Goal: Task Accomplishment & Management: Manage account settings

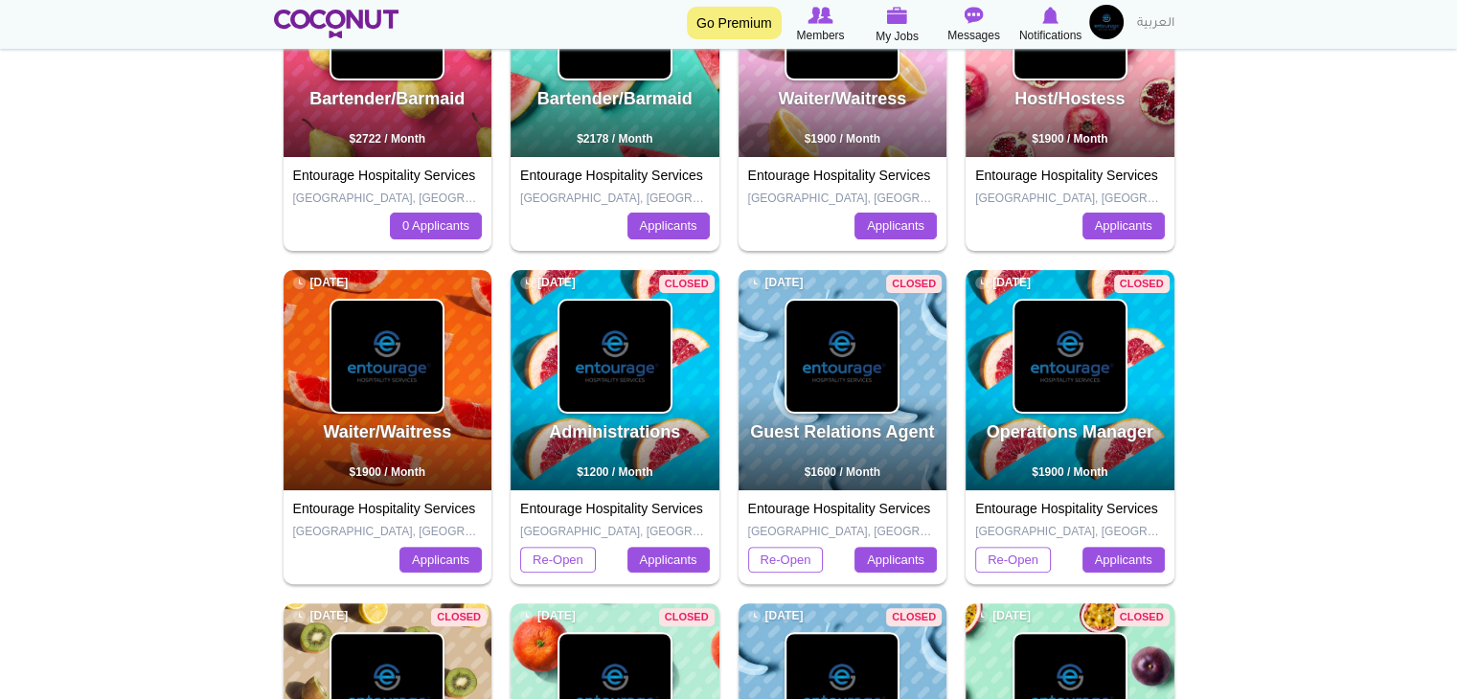
scroll to position [287, 0]
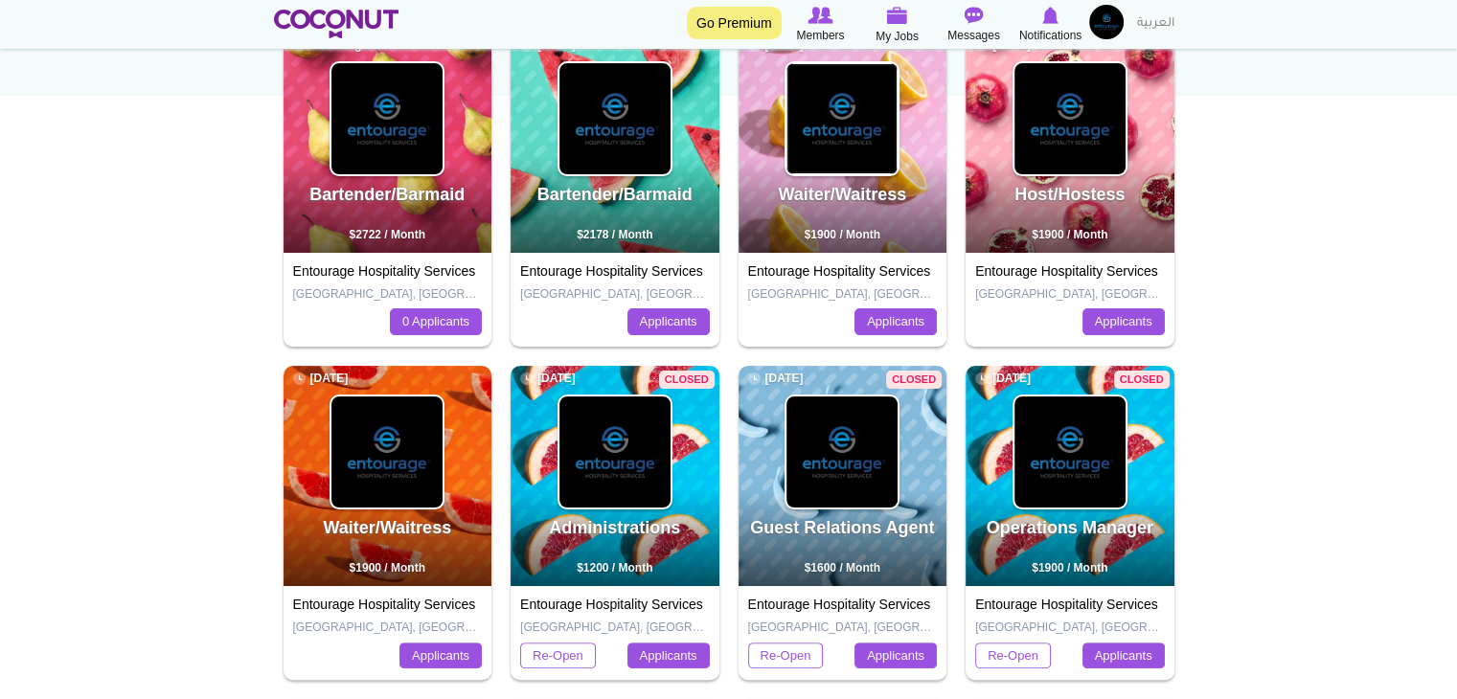
click at [846, 115] on img at bounding box center [842, 118] width 111 height 111
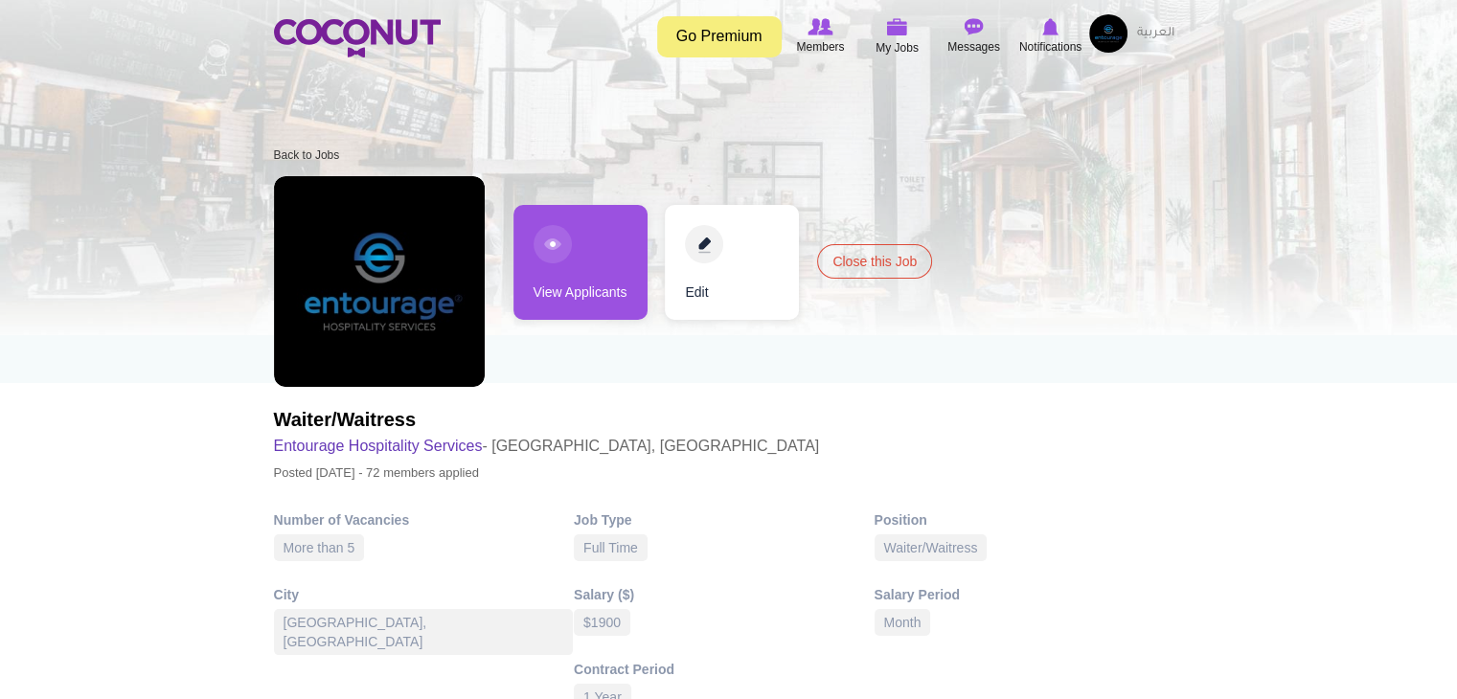
click at [540, 243] on link "View Applicants" at bounding box center [581, 262] width 134 height 115
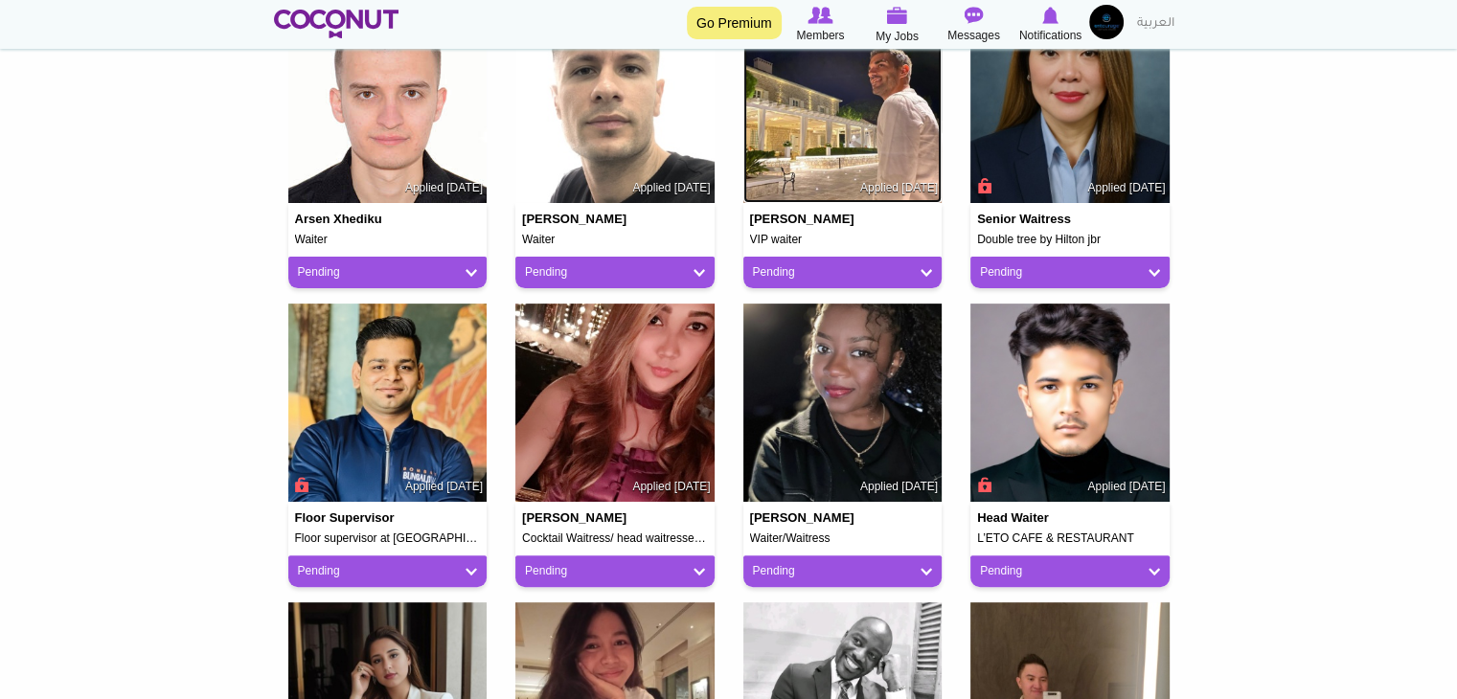
scroll to position [575, 0]
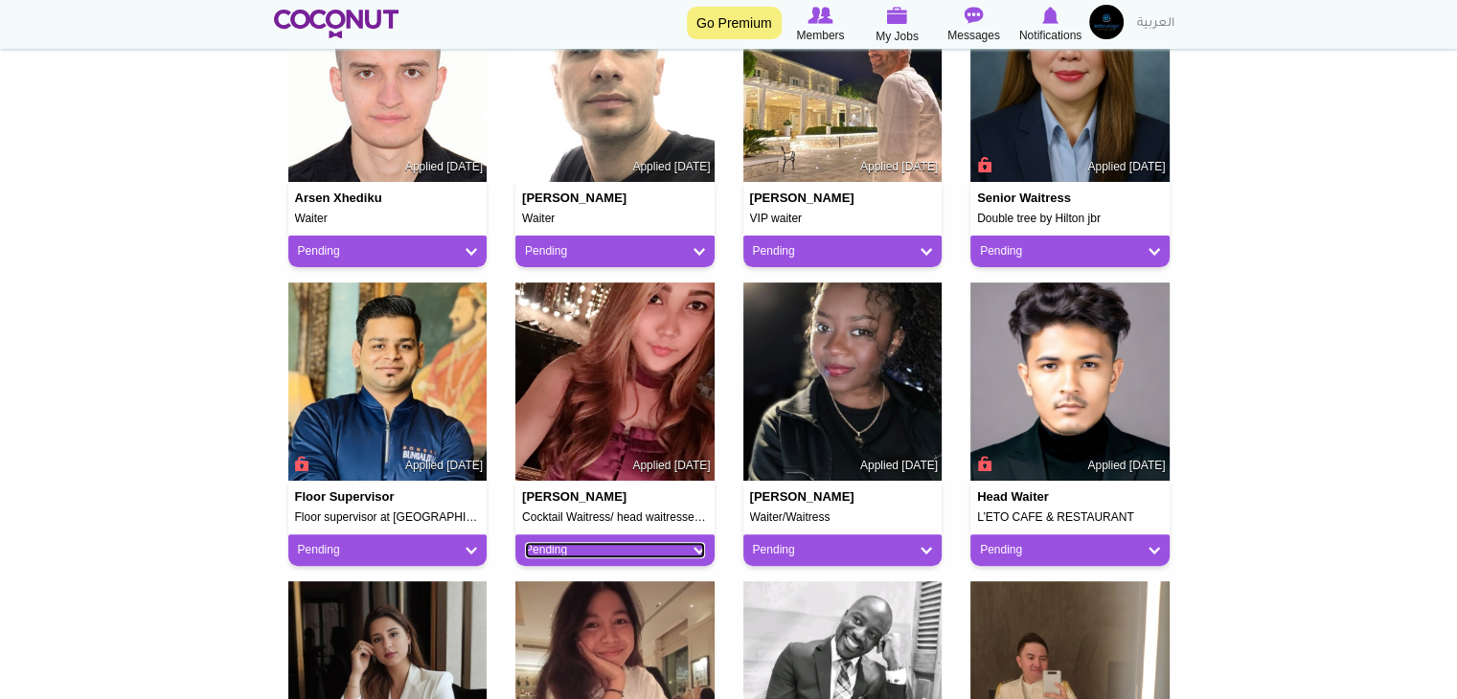
click at [563, 556] on link "Pending" at bounding box center [615, 550] width 180 height 16
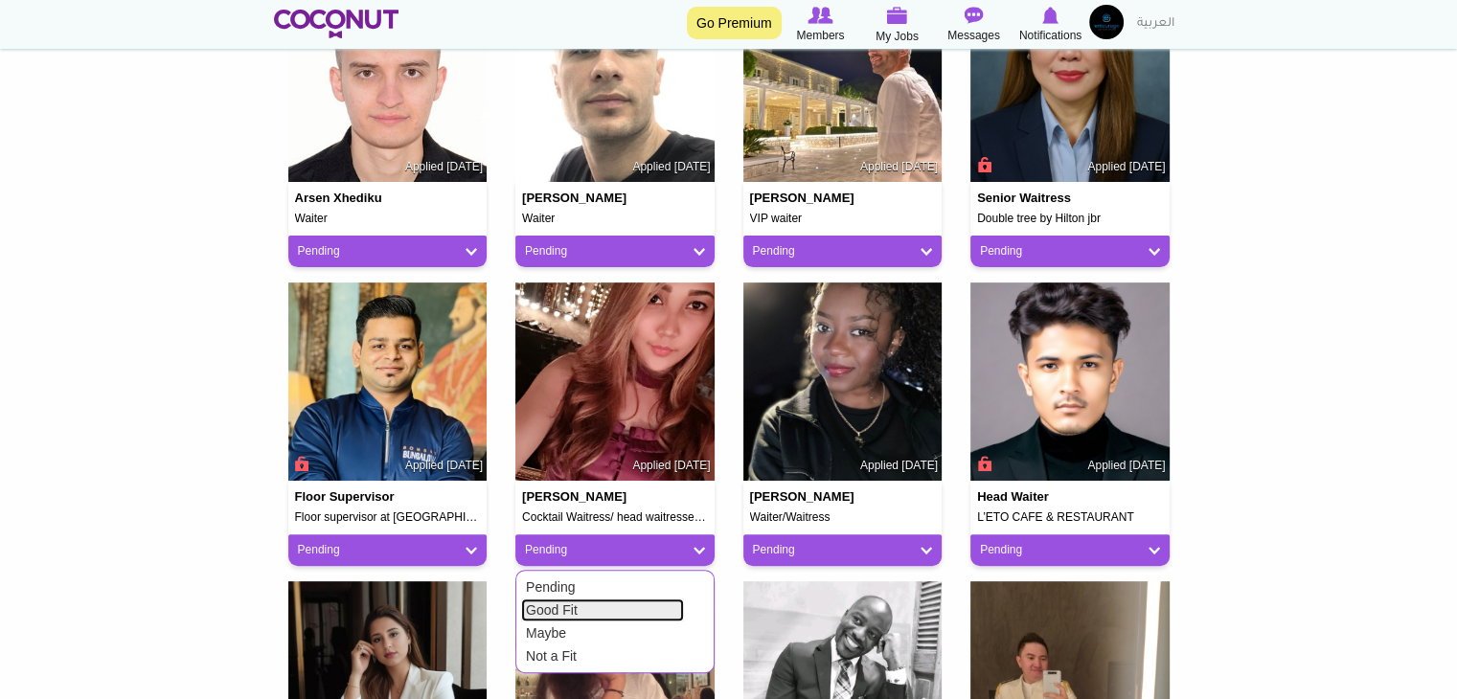
click at [546, 603] on link "Good Fit" at bounding box center [602, 610] width 163 height 23
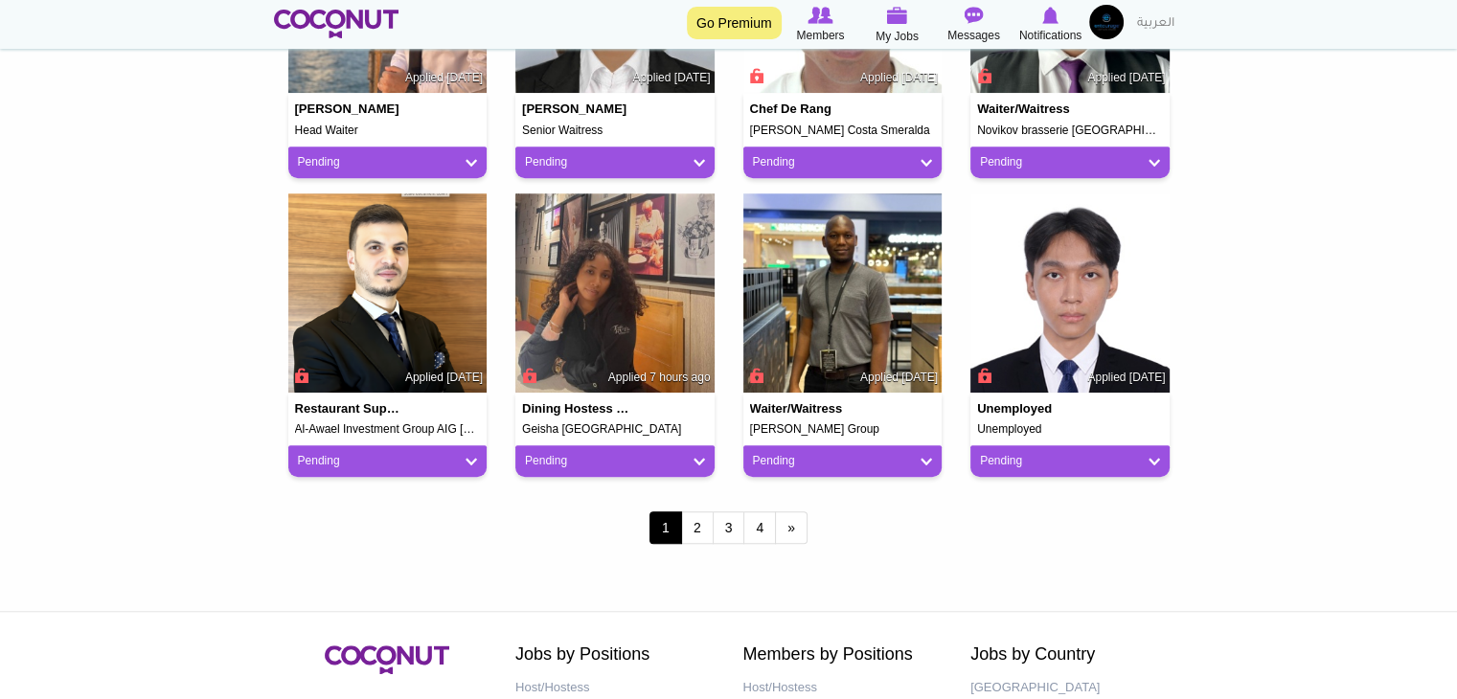
scroll to position [1629, 0]
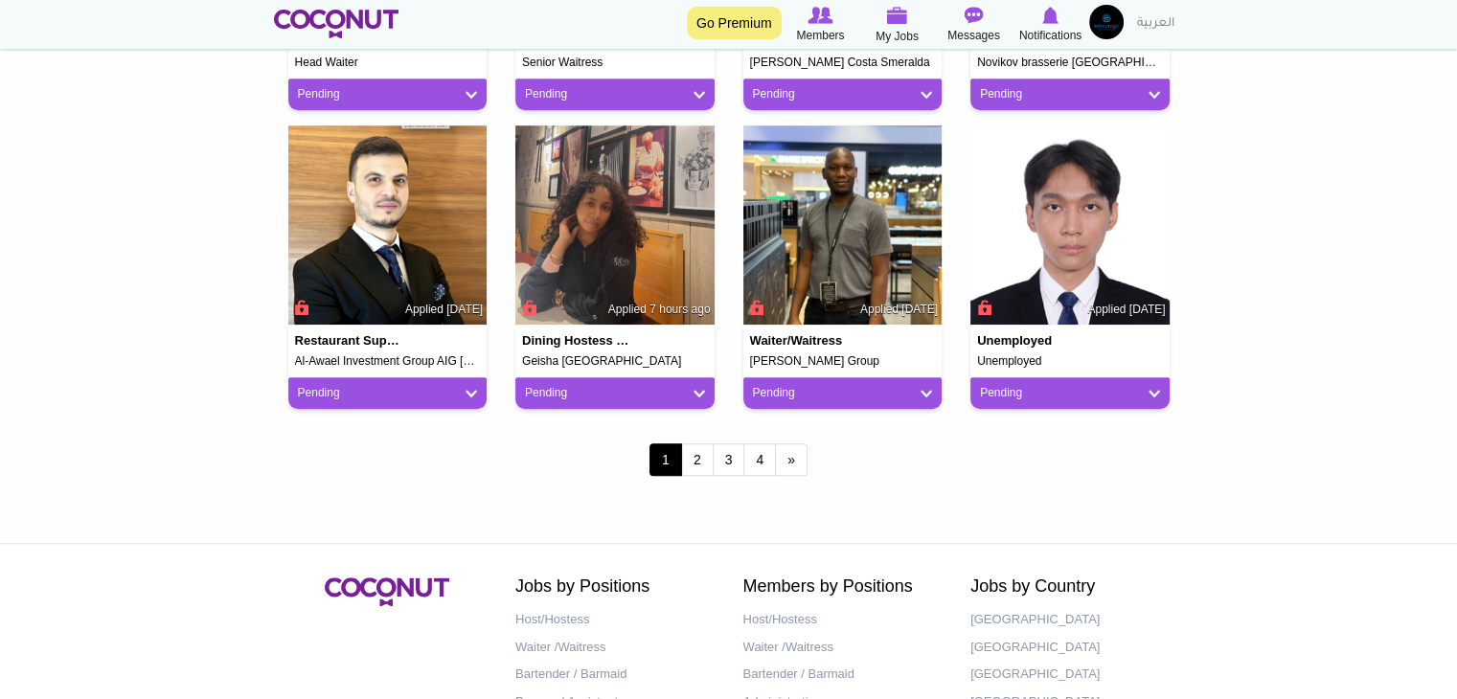
click at [703, 476] on div "1 2 3 4 next › last »" at bounding box center [729, 462] width 910 height 76
click at [698, 471] on link "2" at bounding box center [697, 460] width 33 height 33
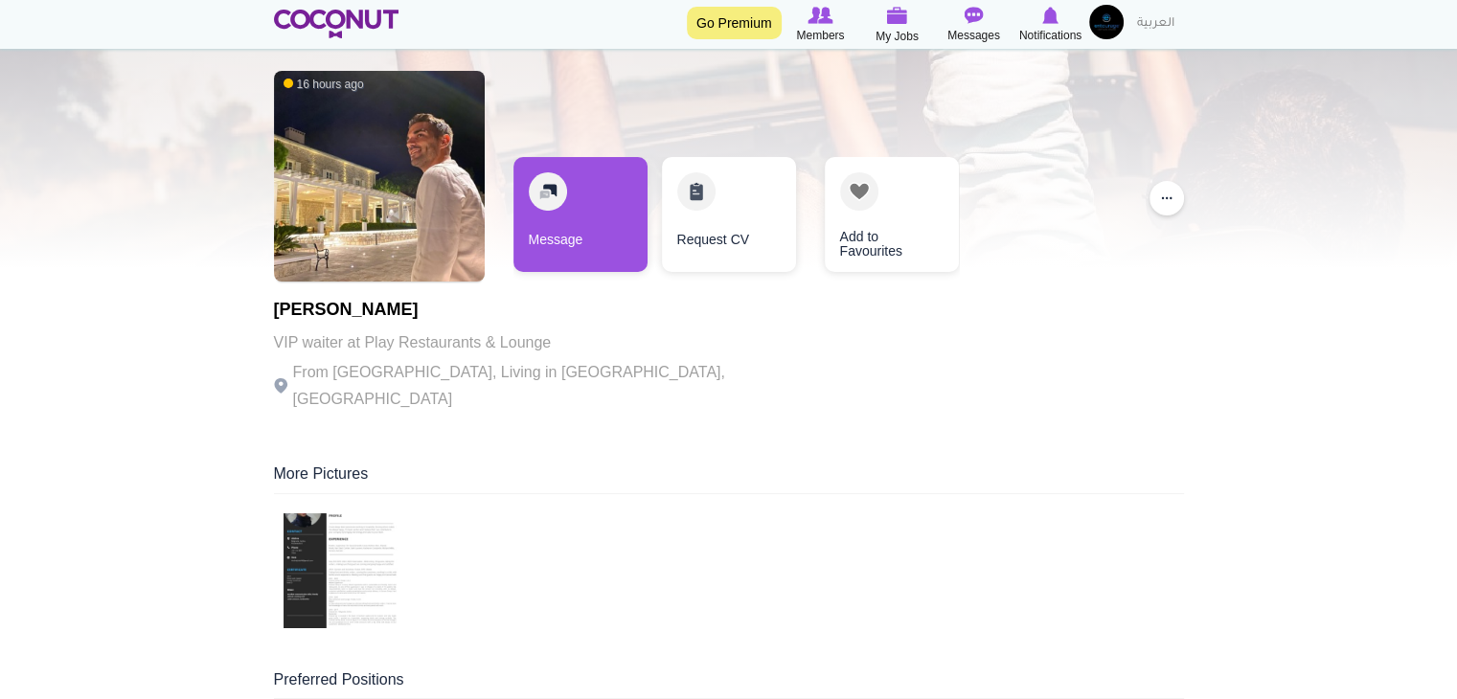
scroll to position [96, 0]
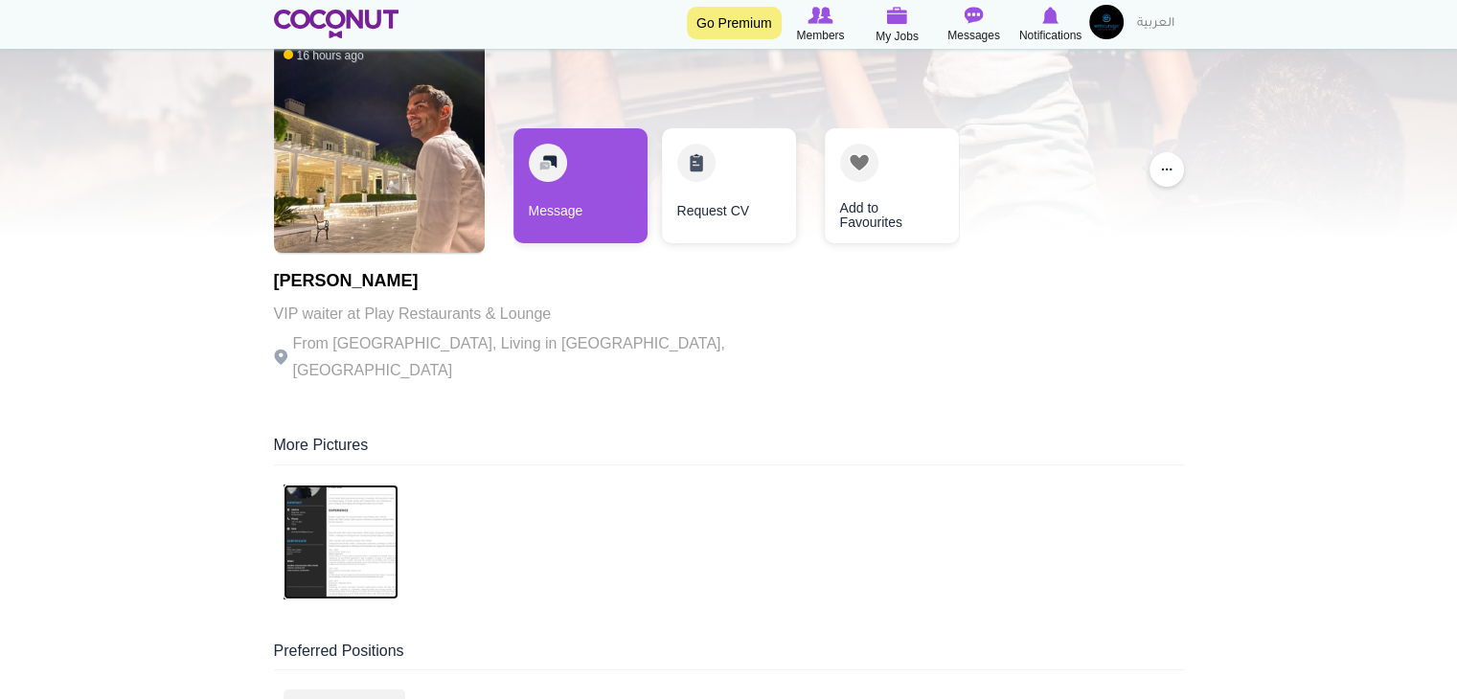
click at [377, 521] on img at bounding box center [341, 542] width 115 height 115
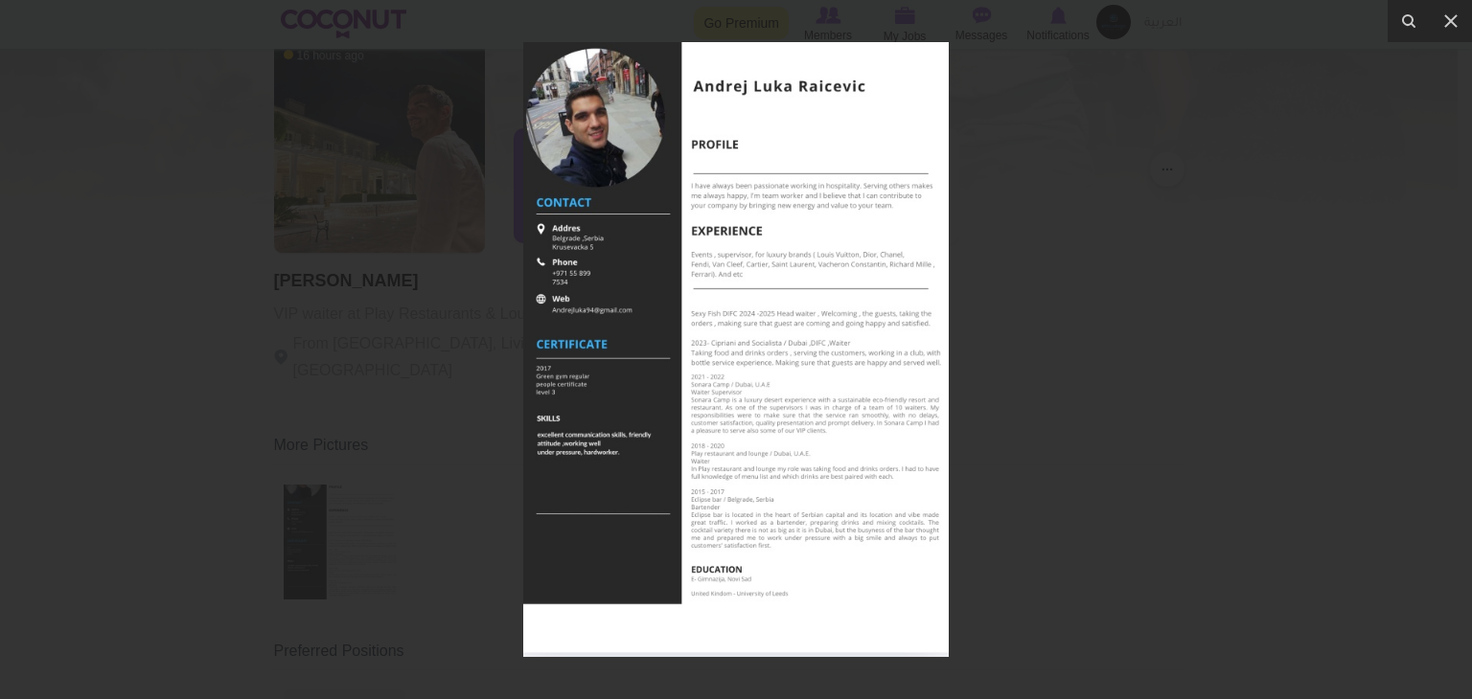
click at [748, 303] on img at bounding box center [735, 349] width 425 height 615
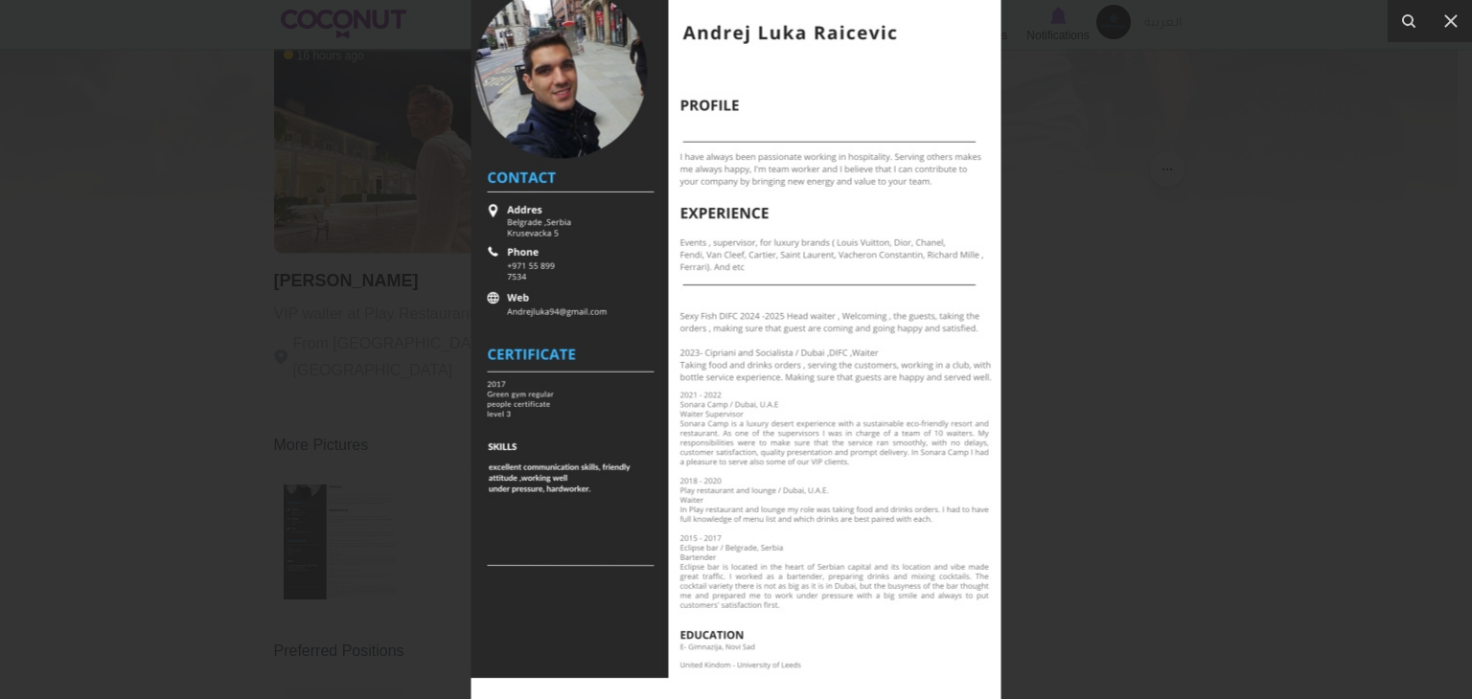
click at [1100, 261] on div at bounding box center [736, 349] width 1472 height 699
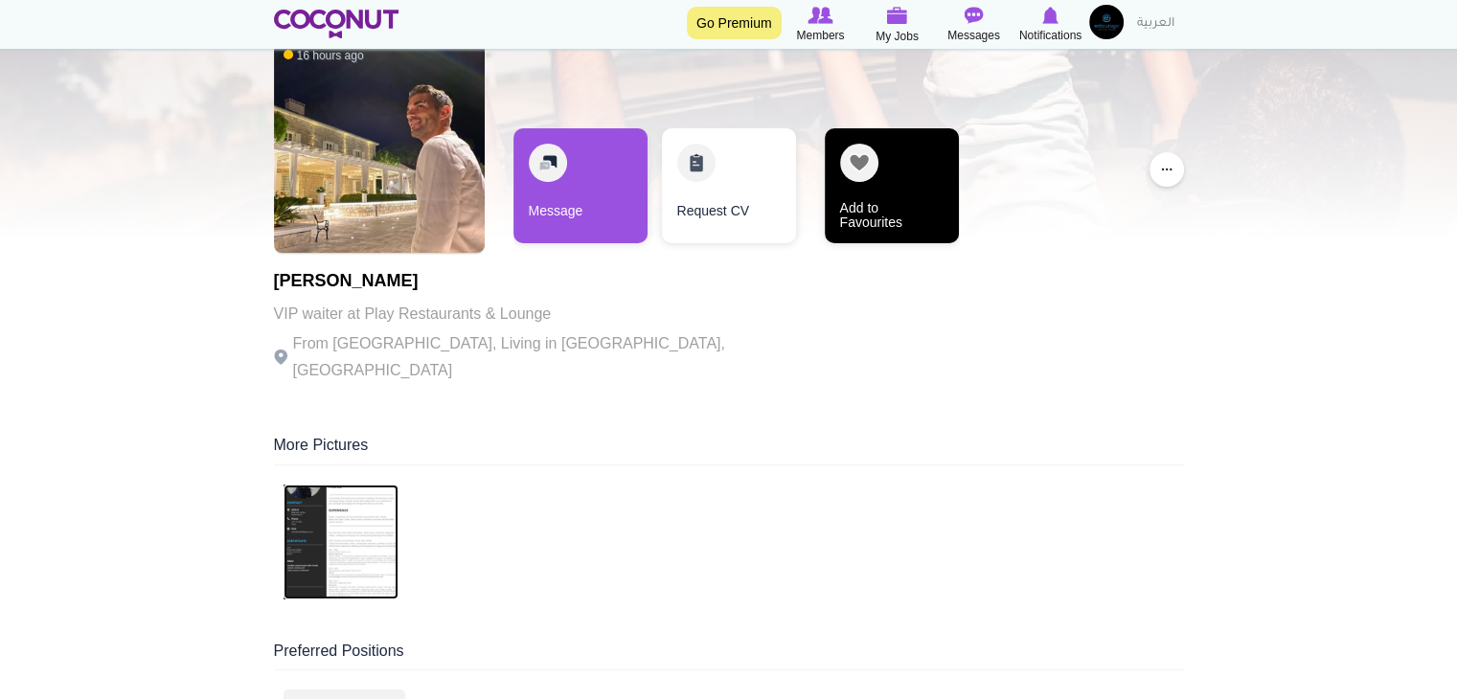
click at [858, 216] on link "Add to Favourites" at bounding box center [892, 185] width 134 height 115
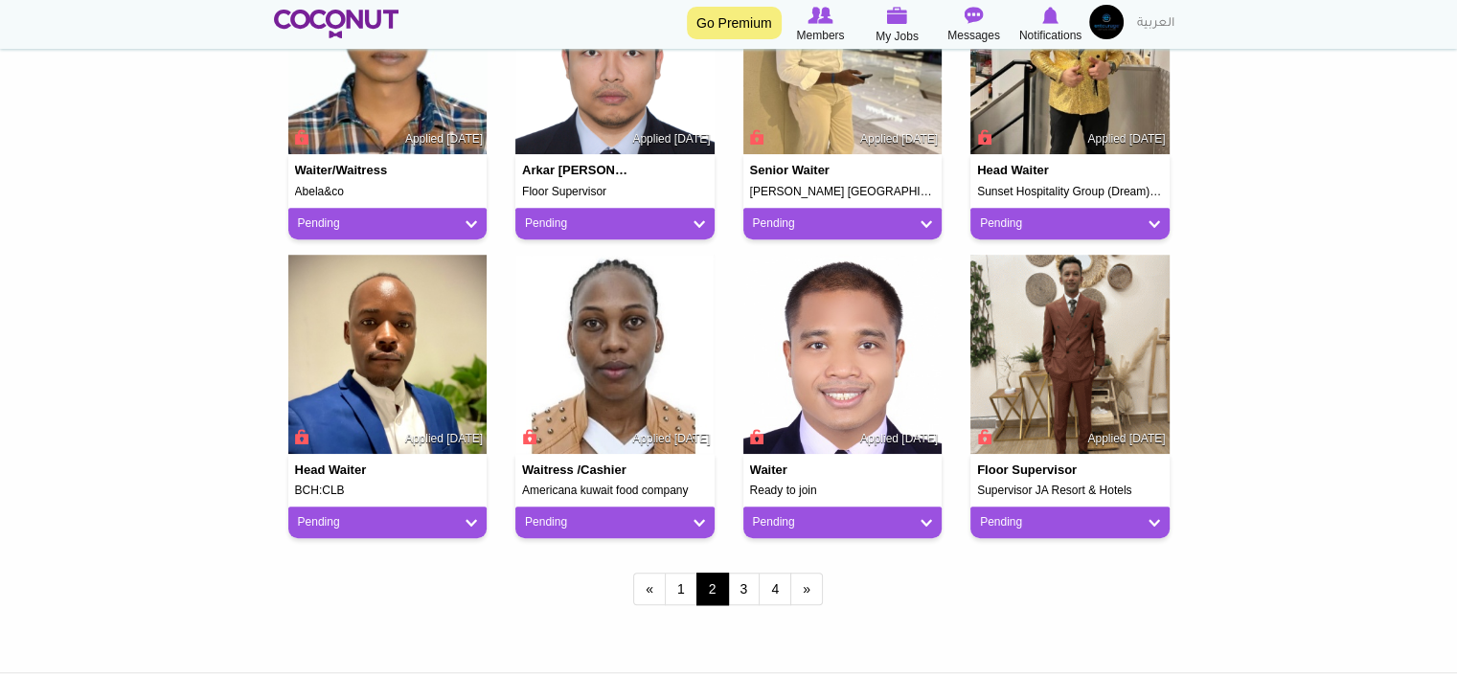
scroll to position [1533, 0]
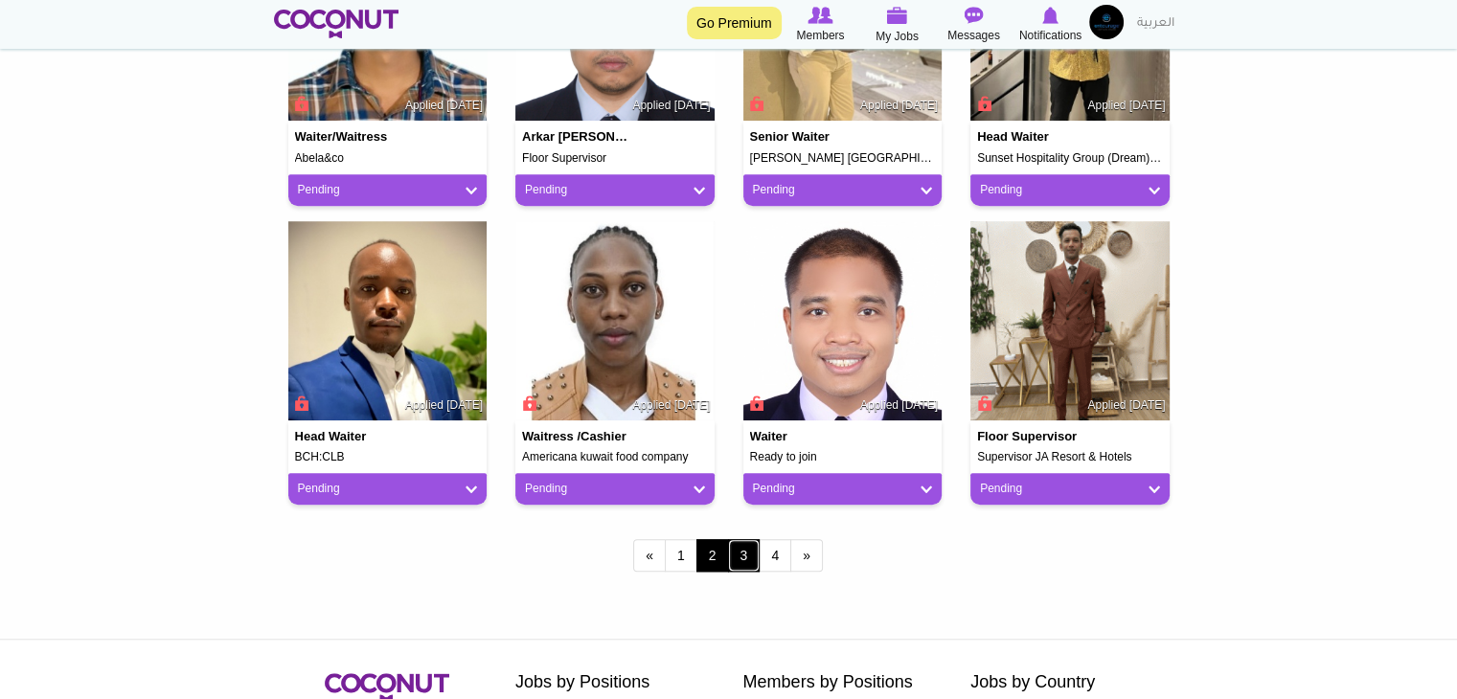
click at [738, 557] on link "3" at bounding box center [744, 555] width 33 height 33
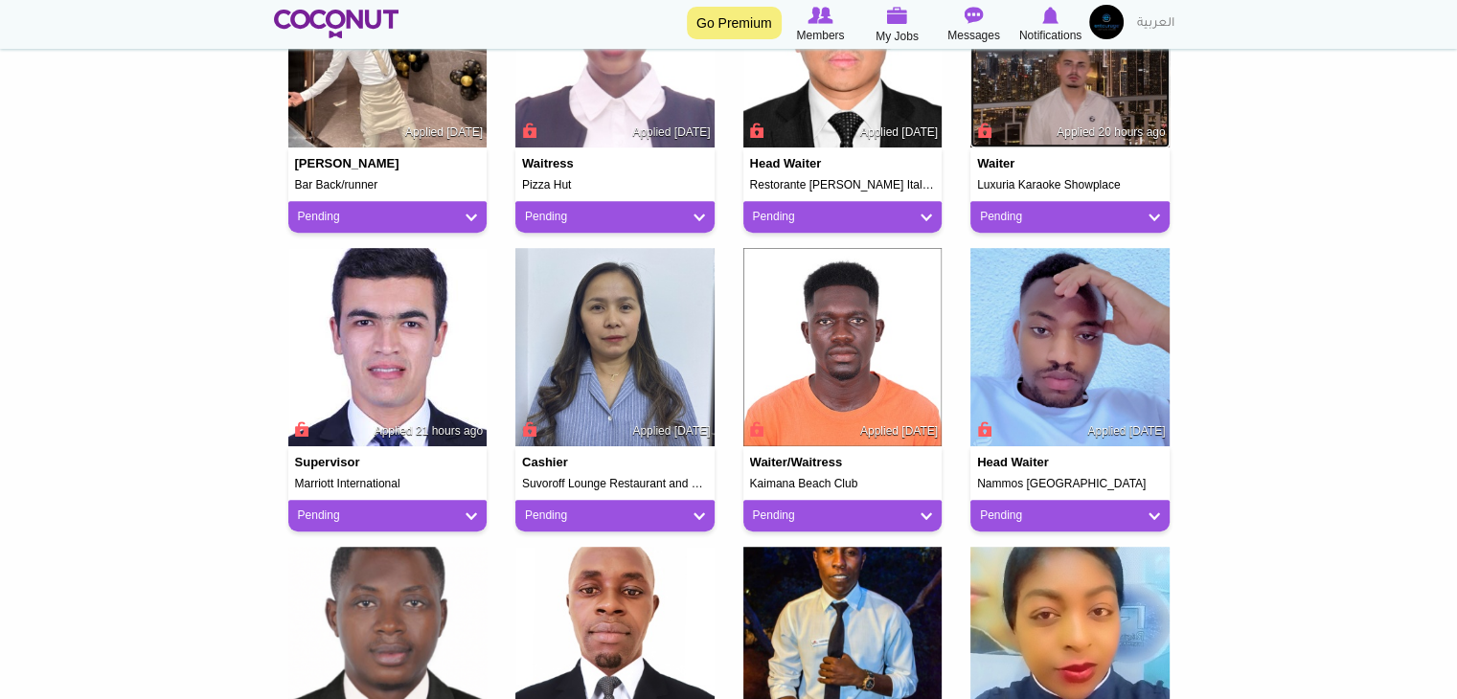
scroll to position [1495, 0]
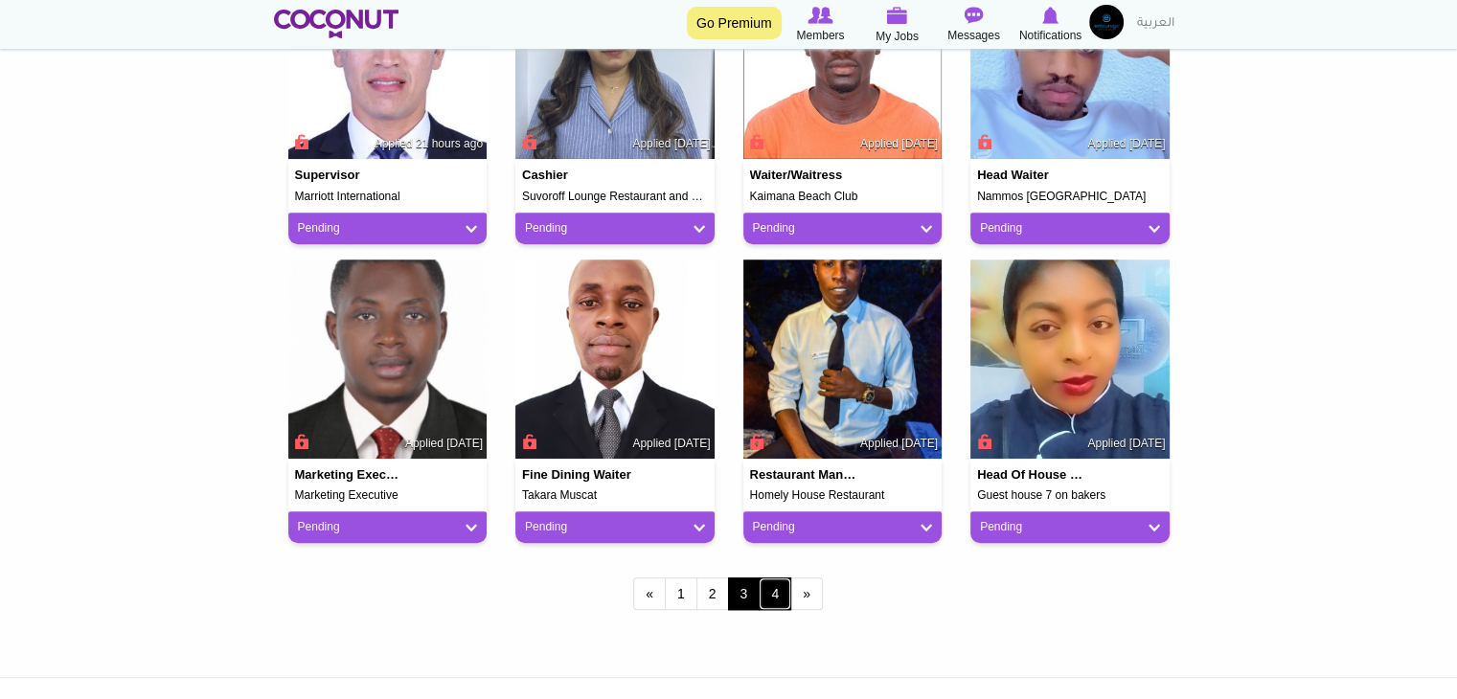
click at [770, 599] on link "4" at bounding box center [775, 594] width 33 height 33
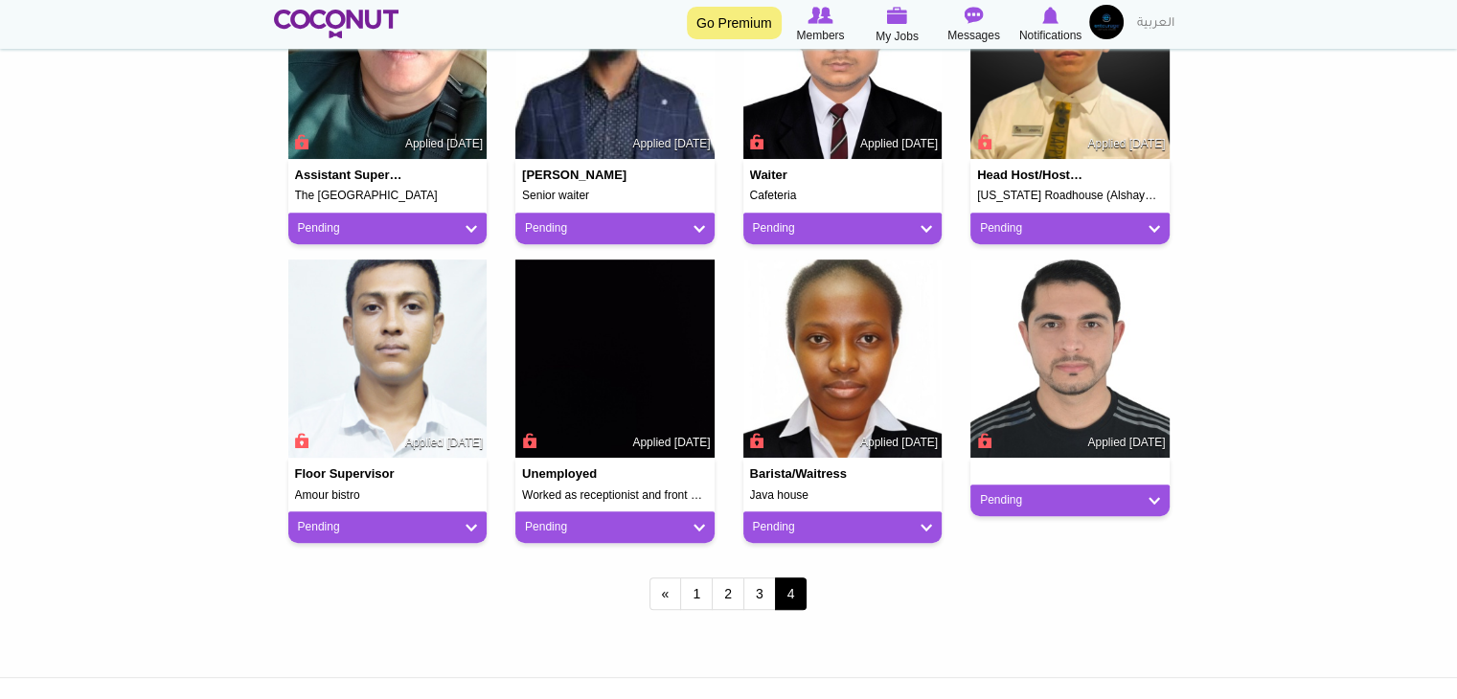
scroll to position [1054, 0]
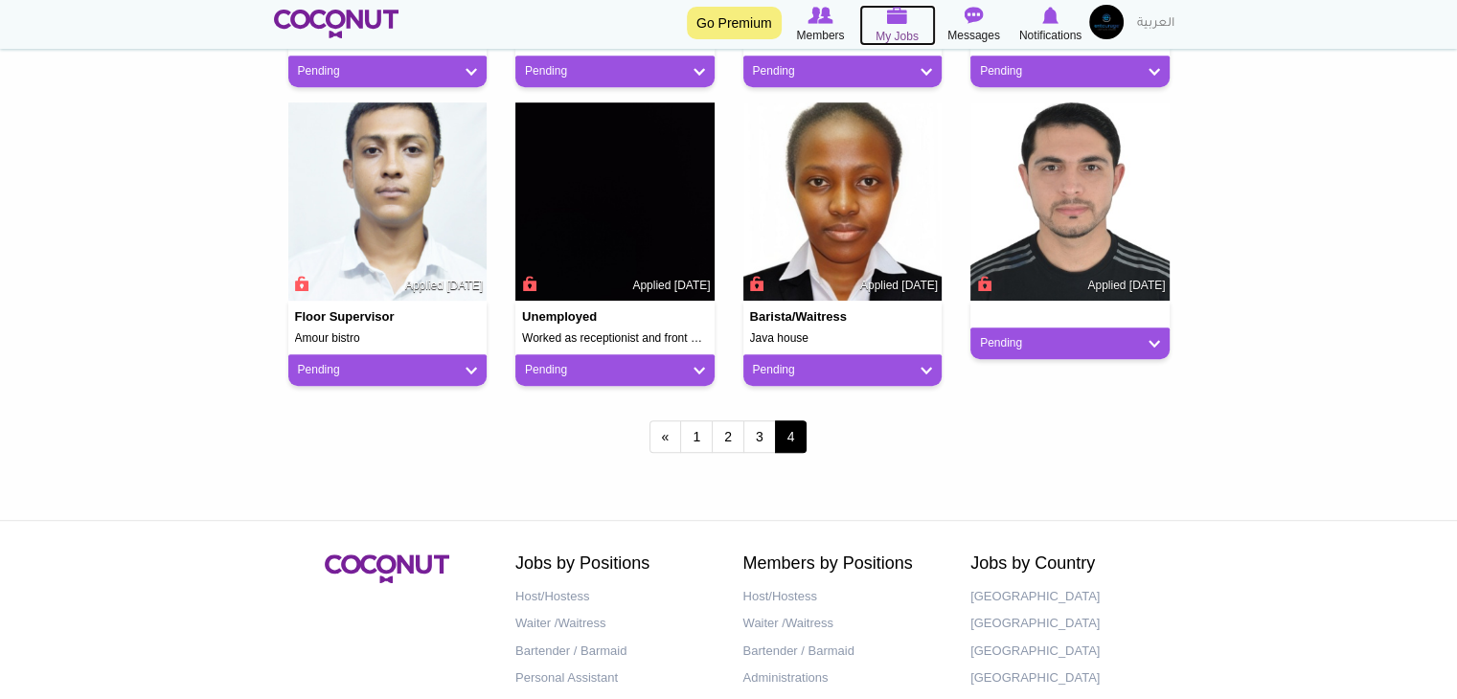
click at [916, 31] on span "My Jobs" at bounding box center [897, 36] width 43 height 19
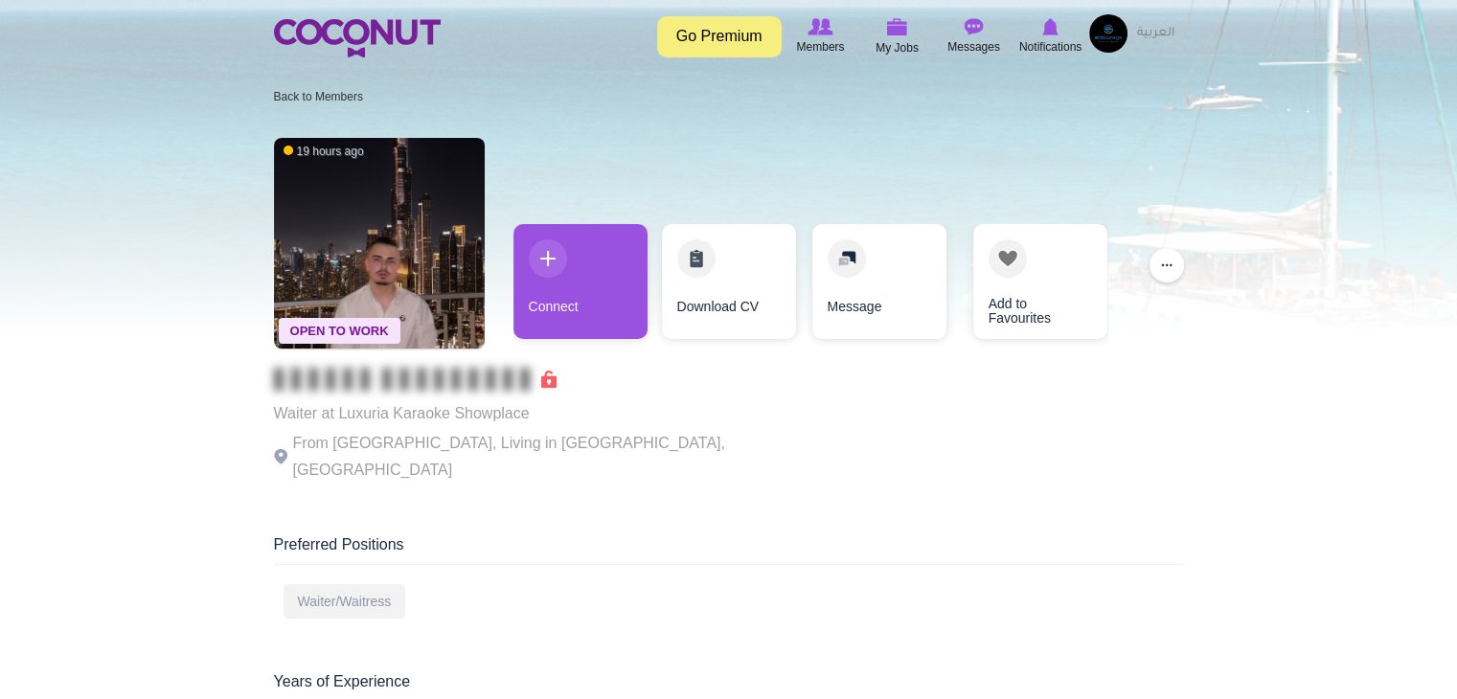
click at [610, 355] on div "Connect Download CV Message Add to Favourites" at bounding box center [810, 291] width 613 height 134
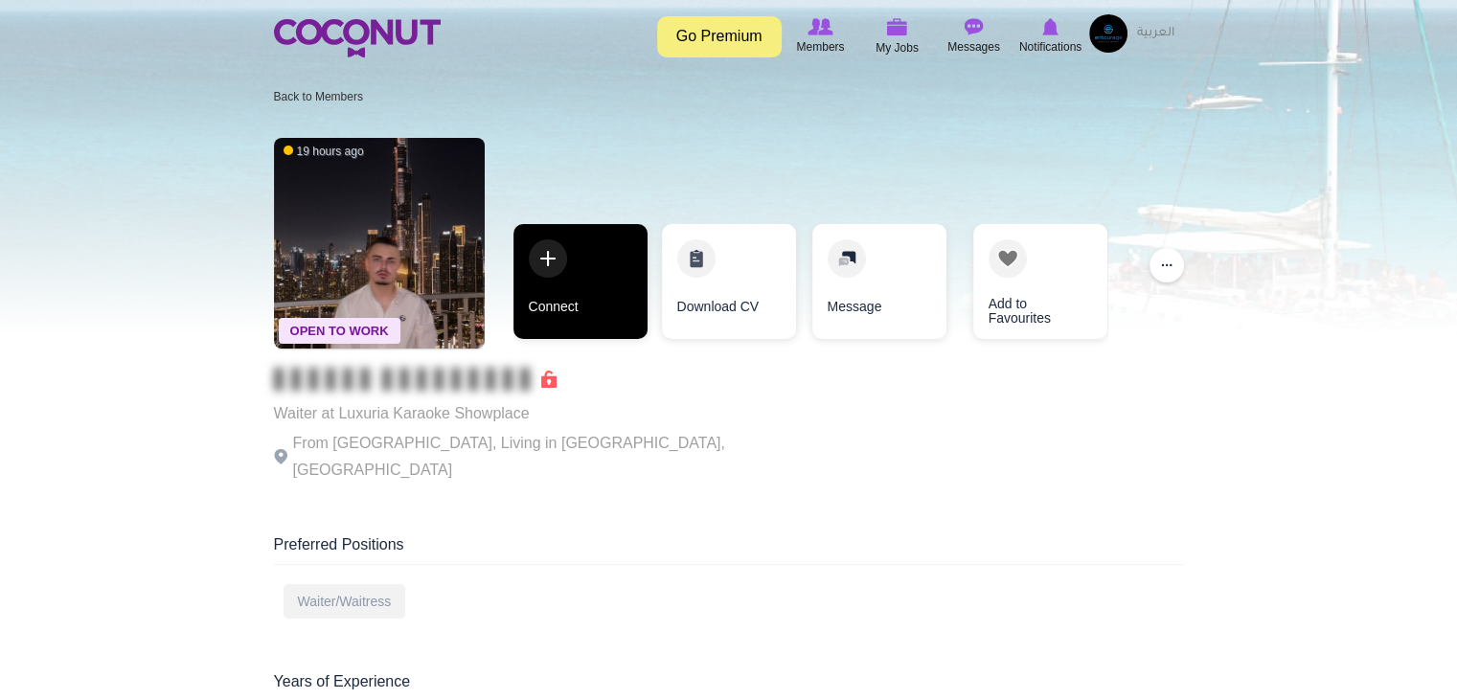
click at [599, 327] on link "Connect" at bounding box center [581, 281] width 134 height 115
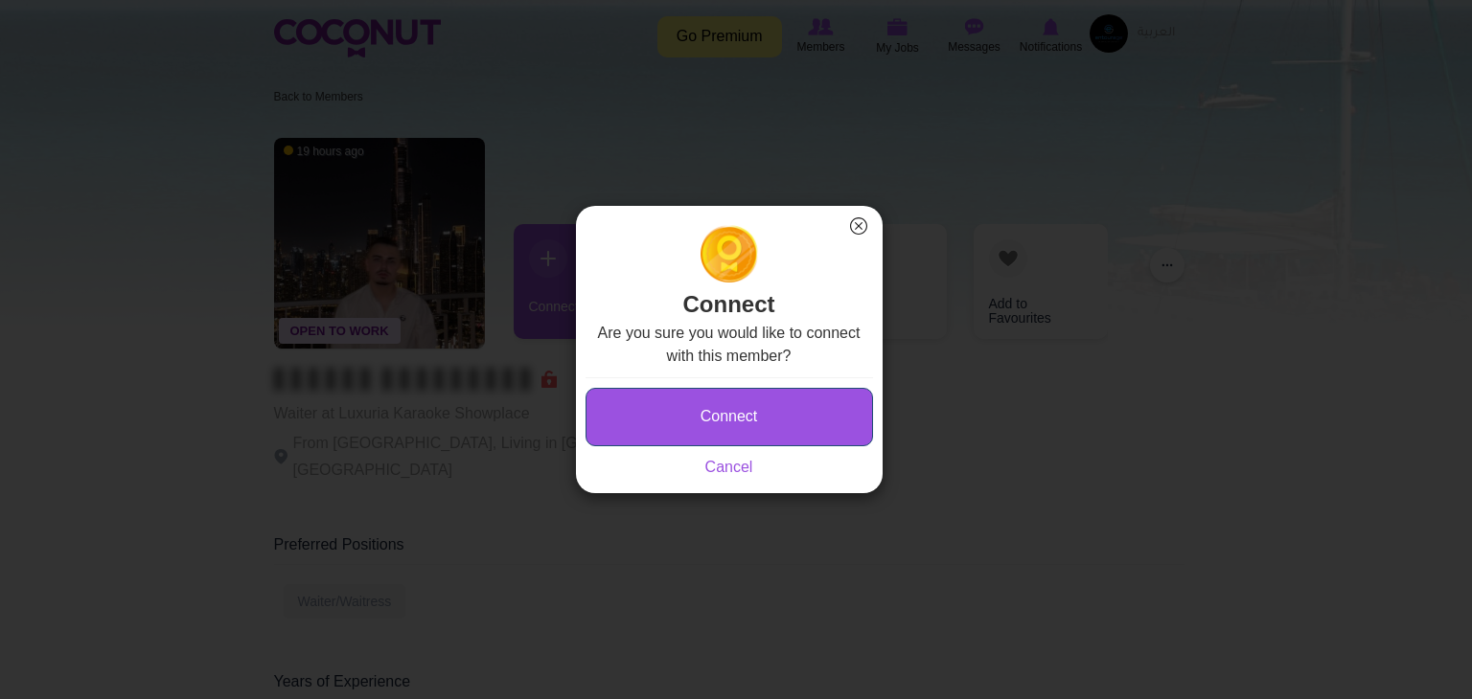
click at [745, 391] on button "Connect" at bounding box center [728, 417] width 287 height 58
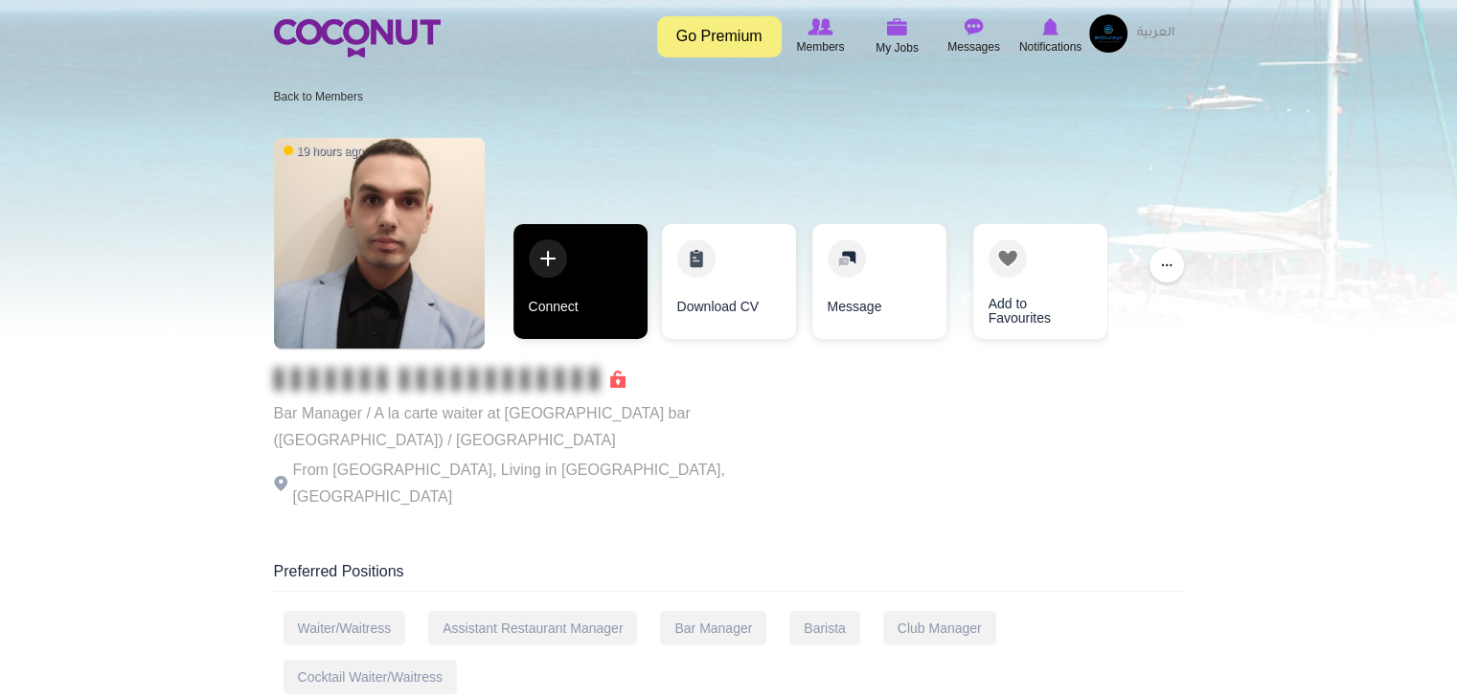
click at [593, 273] on link "Connect" at bounding box center [581, 281] width 134 height 115
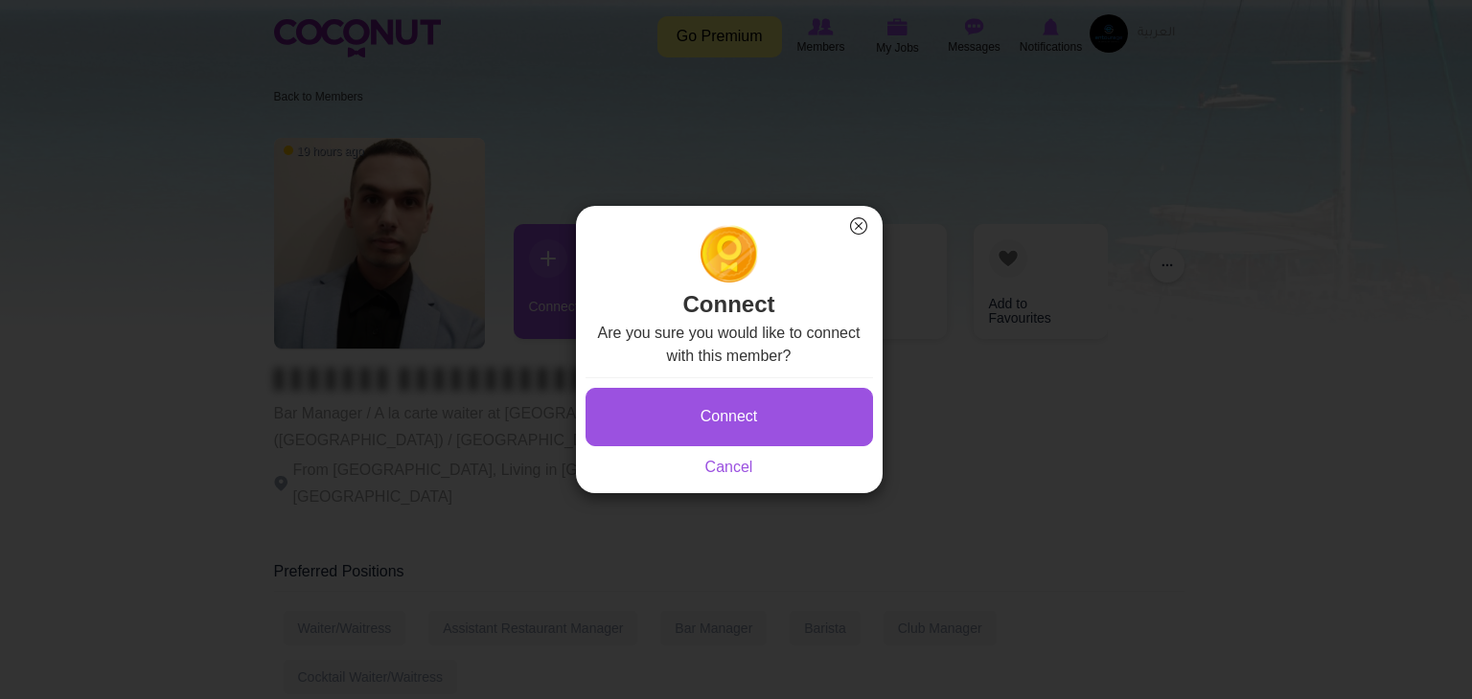
click at [989, 414] on div "Connect × Connect Are you sure you would like to connect with this member? Conn…" at bounding box center [728, 349] width 1457 height 699
click at [737, 469] on link "Cancel" at bounding box center [729, 467] width 48 height 16
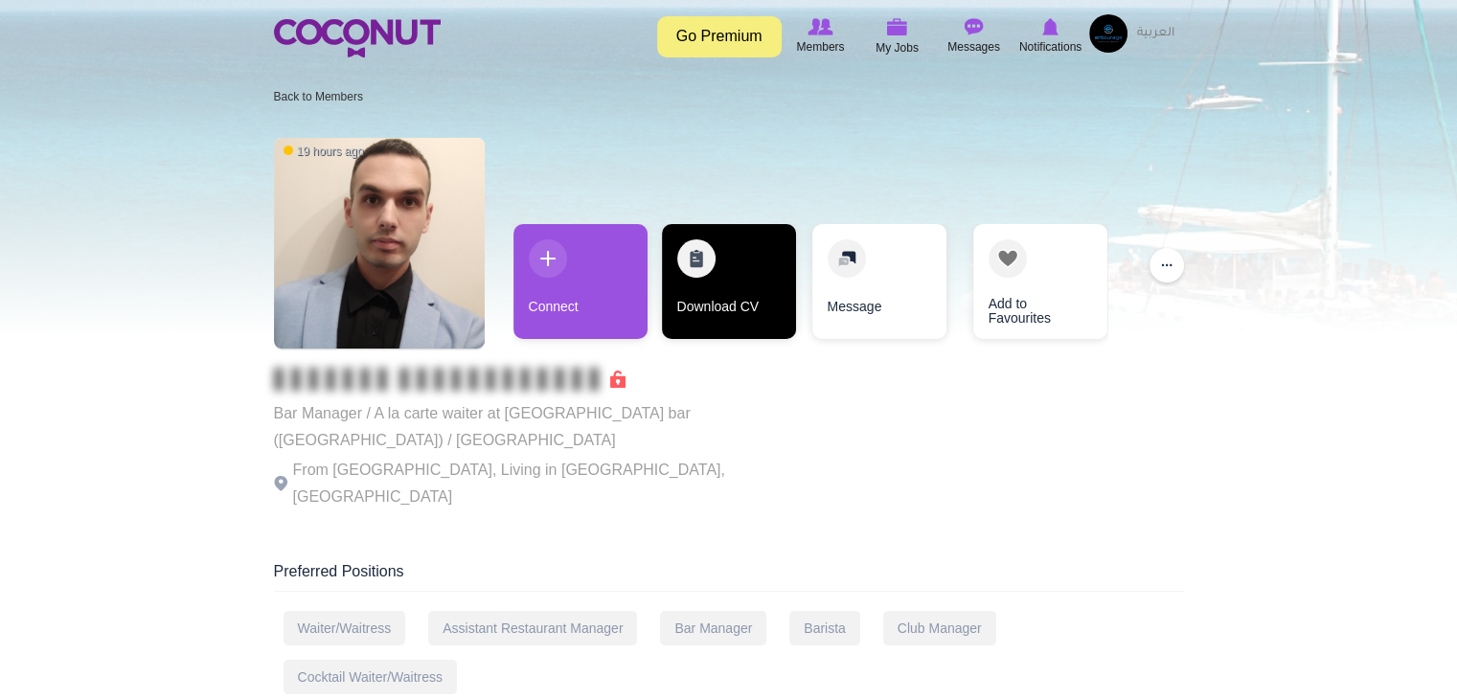
click at [733, 325] on link "Download CV" at bounding box center [729, 281] width 134 height 115
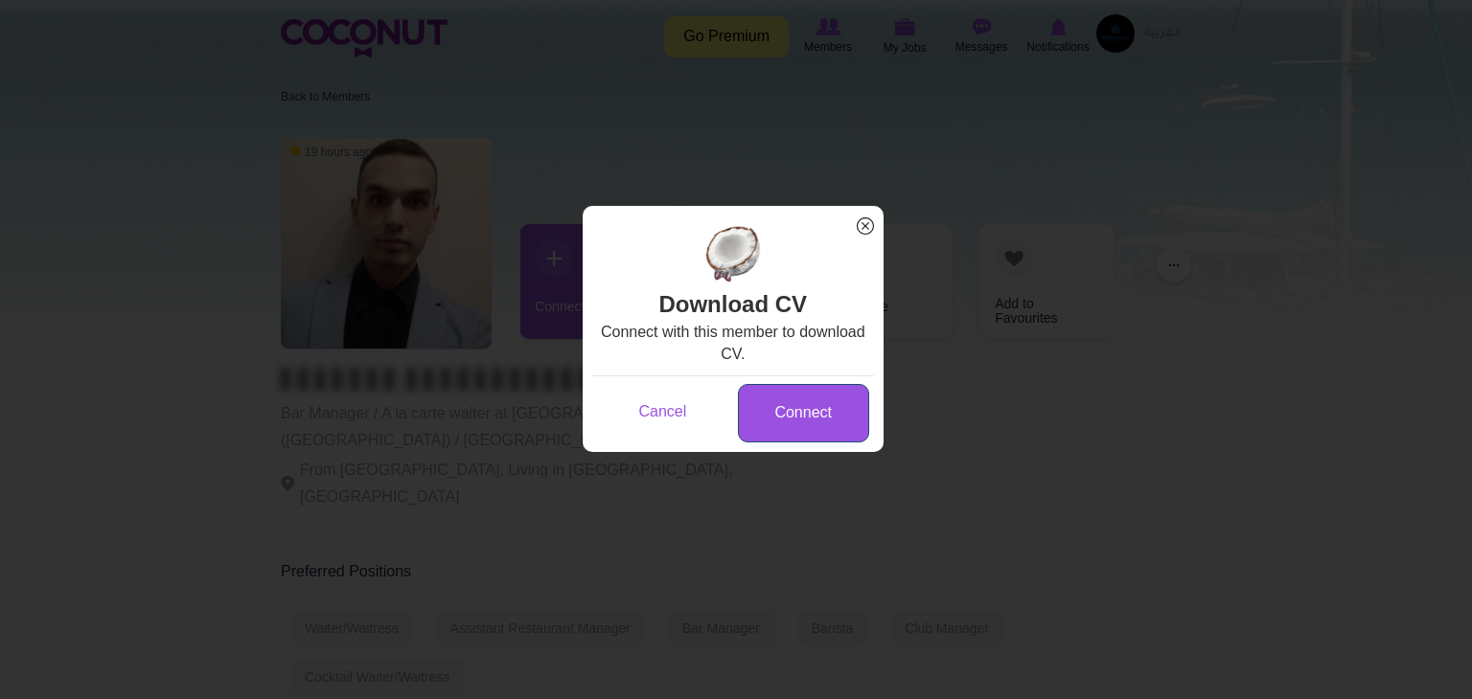
click at [786, 415] on link "Connect" at bounding box center [803, 413] width 131 height 58
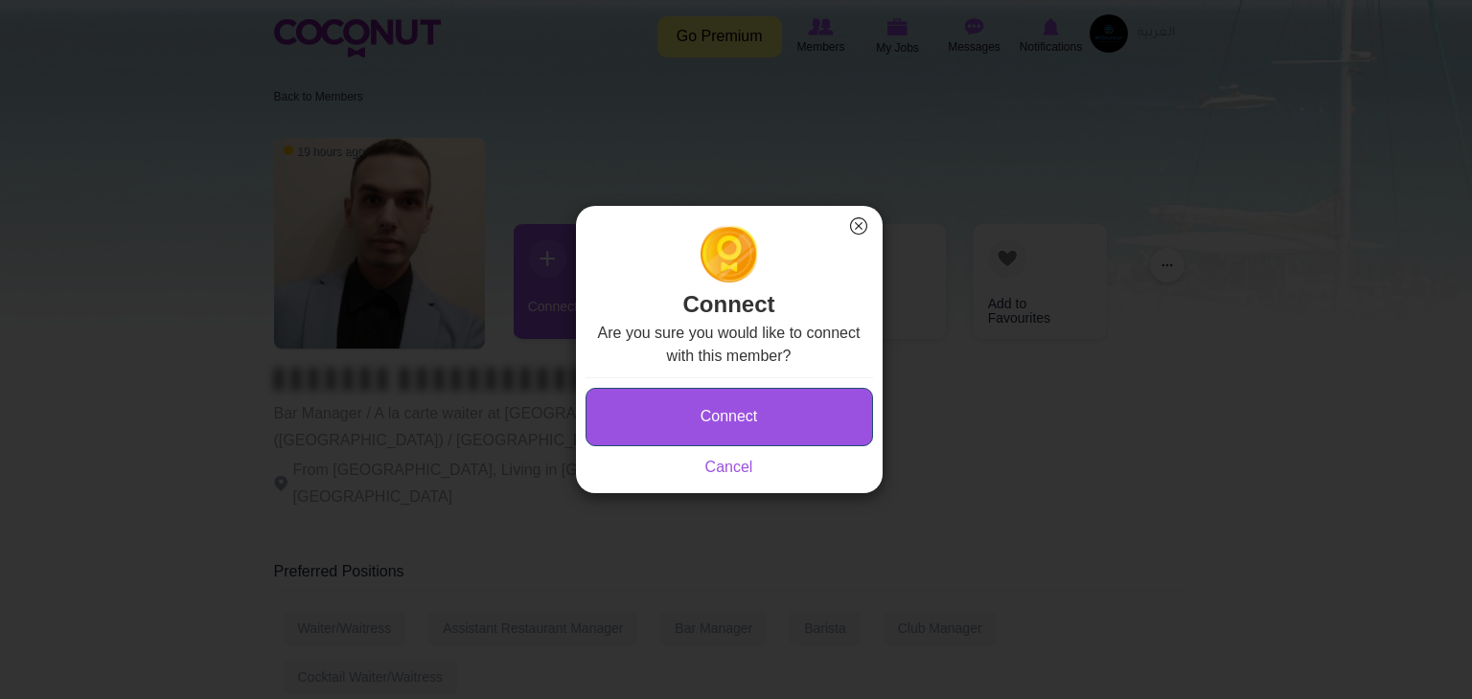
click at [711, 416] on button "Connect" at bounding box center [728, 417] width 287 height 58
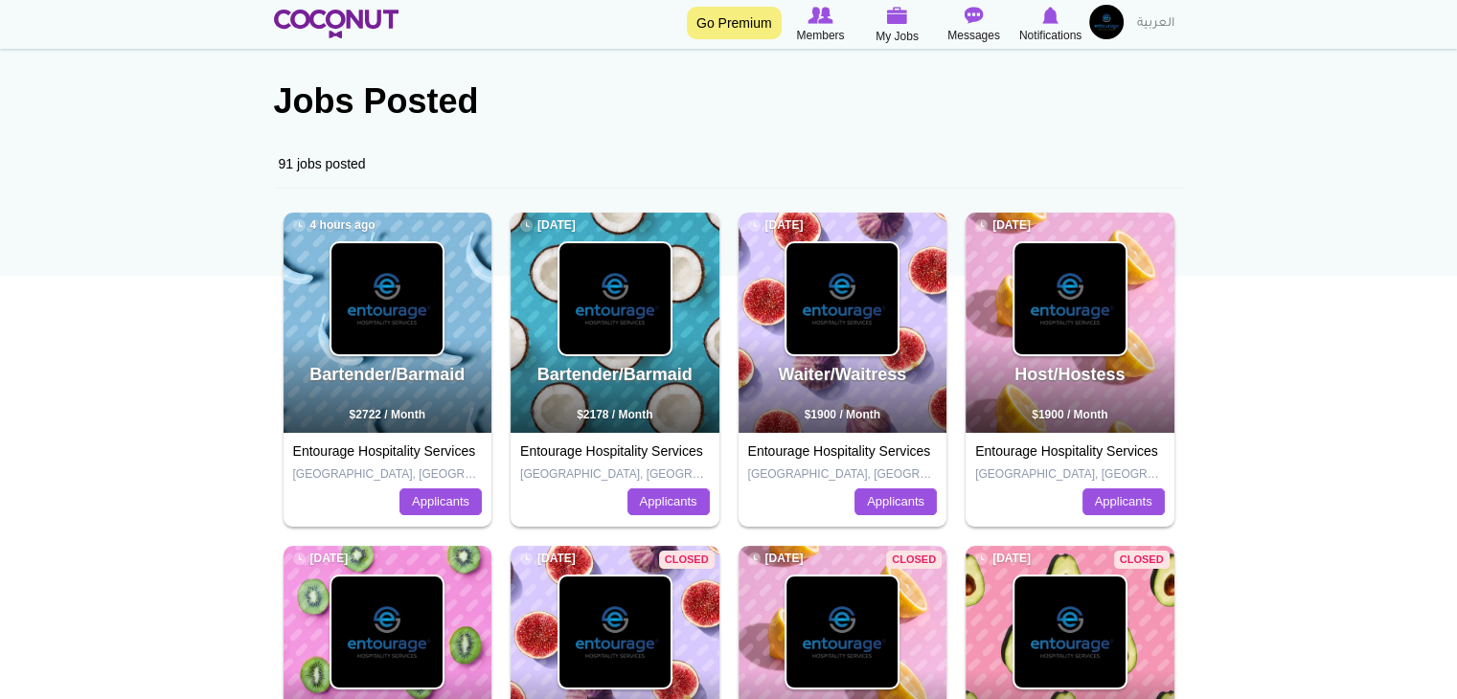
scroll to position [96, 0]
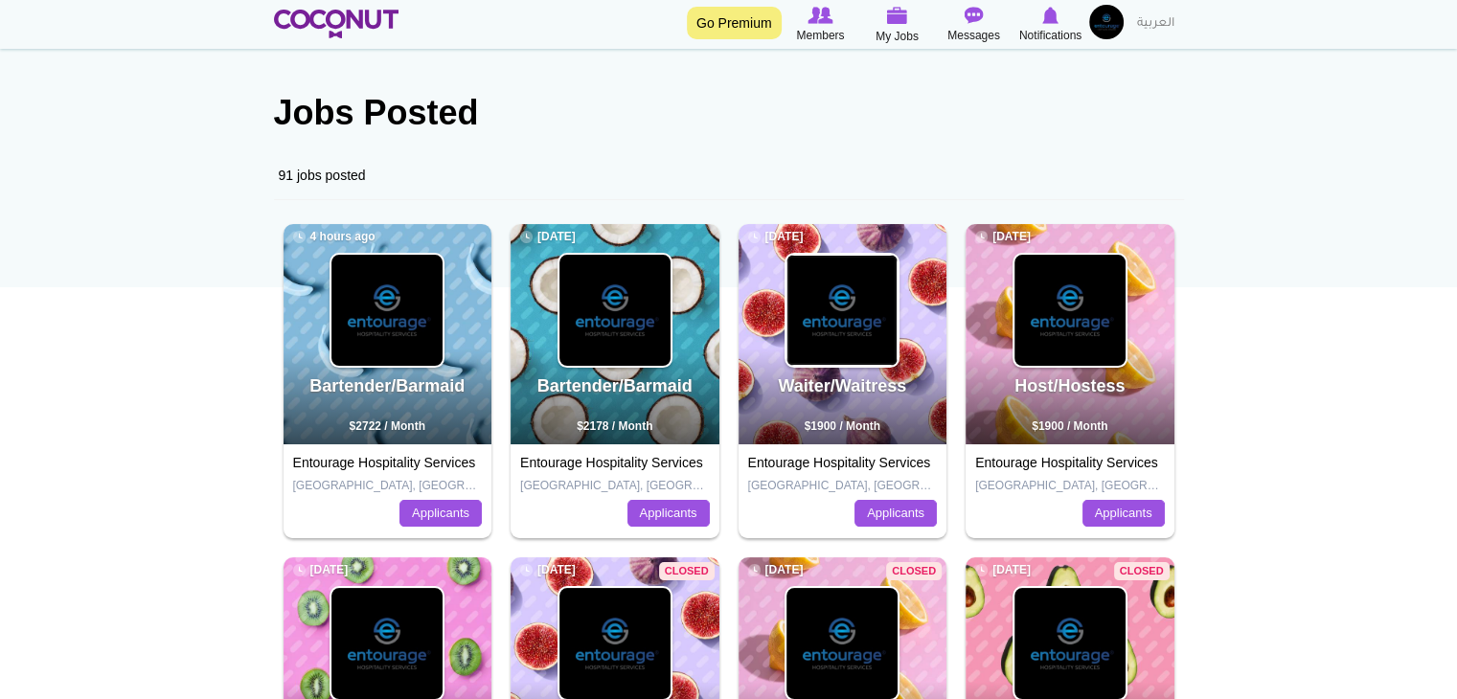
click at [857, 337] on img at bounding box center [842, 310] width 111 height 111
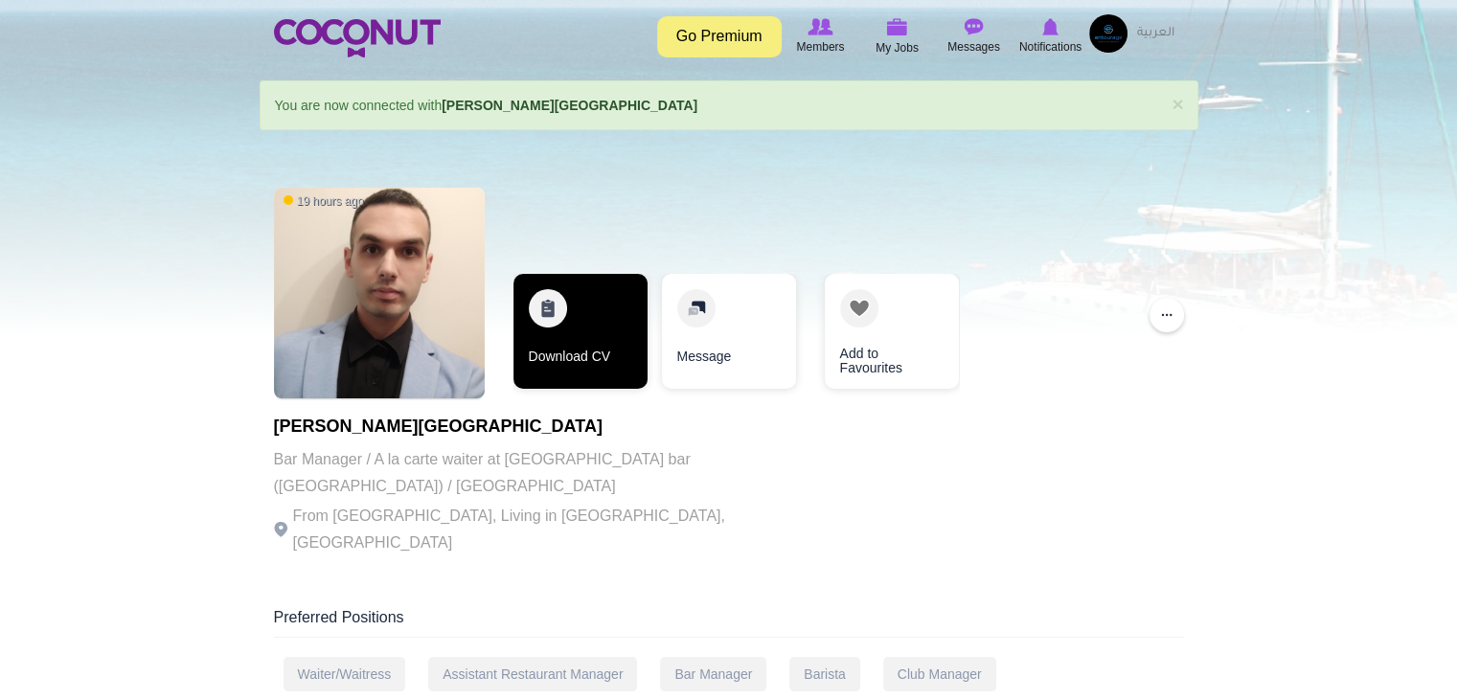
click at [585, 363] on link "Download CV" at bounding box center [581, 331] width 134 height 115
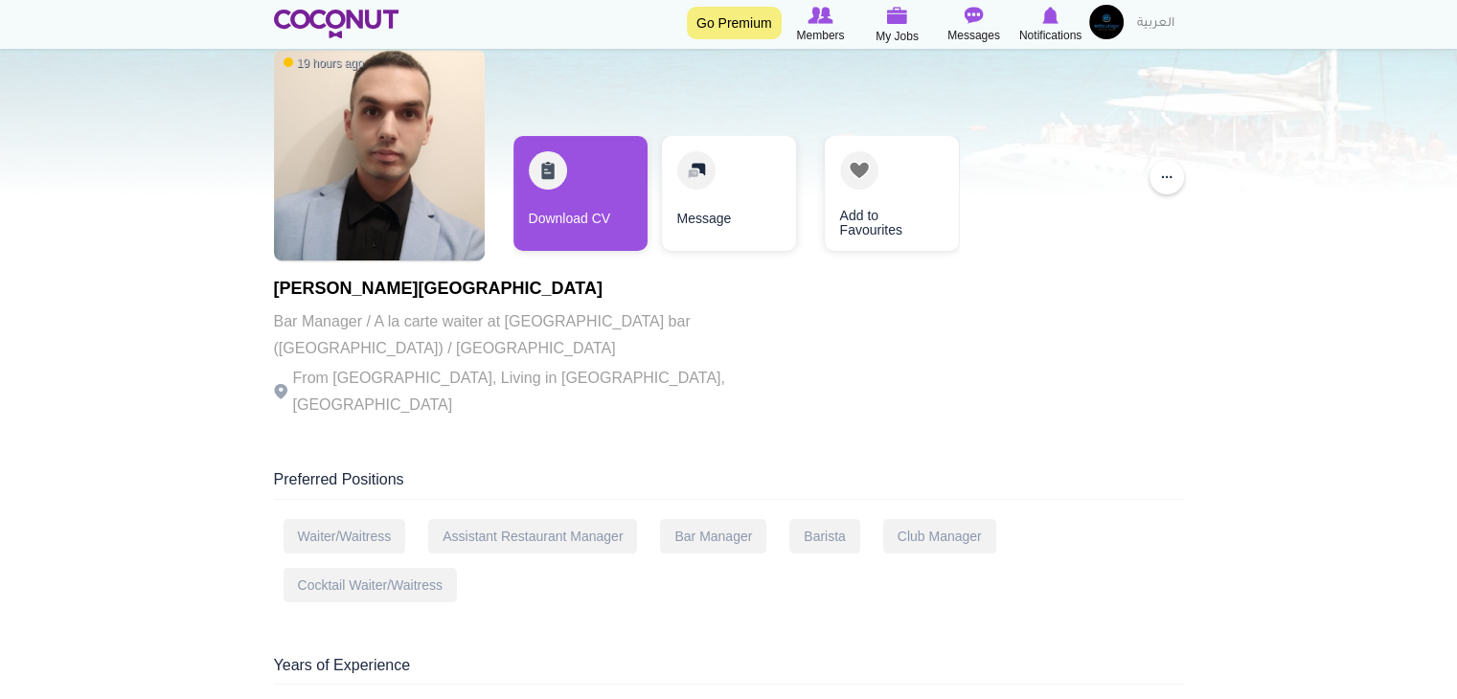
scroll to position [287, 0]
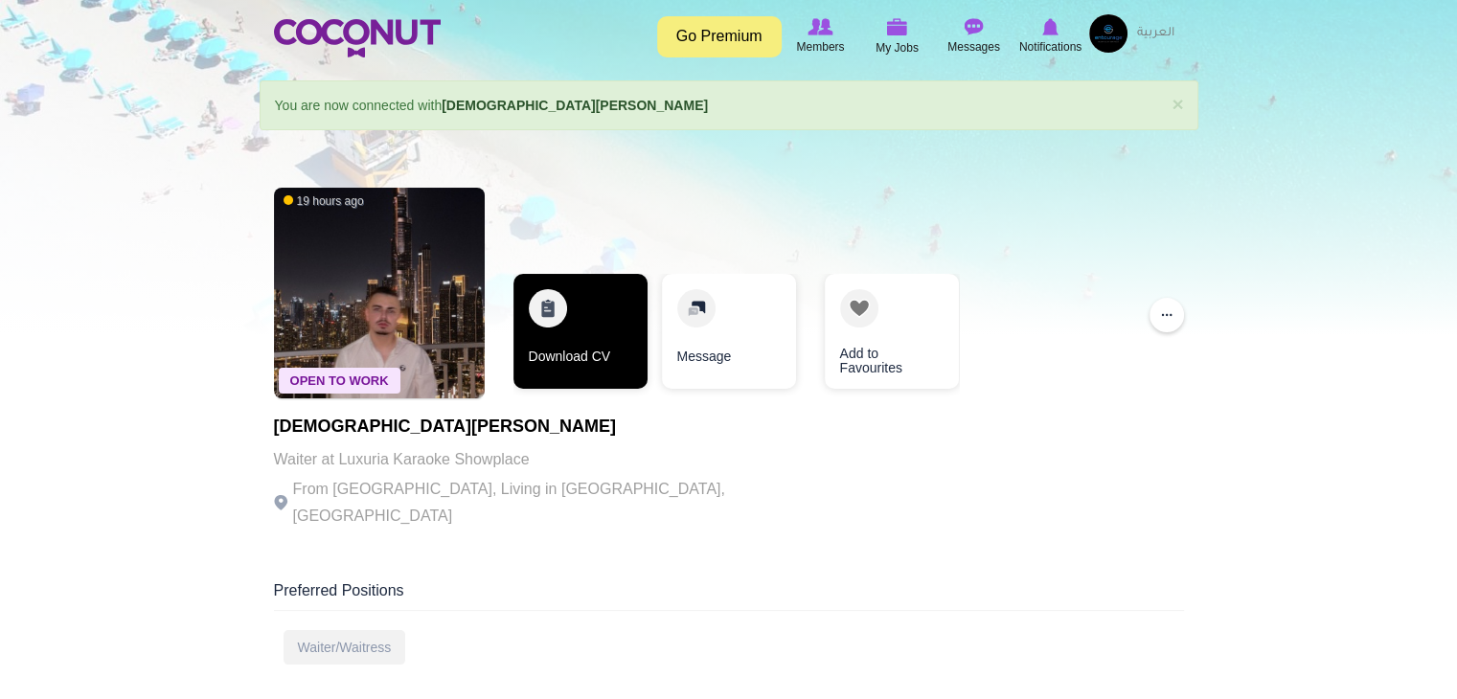
click at [596, 321] on link "Download CV" at bounding box center [581, 331] width 134 height 115
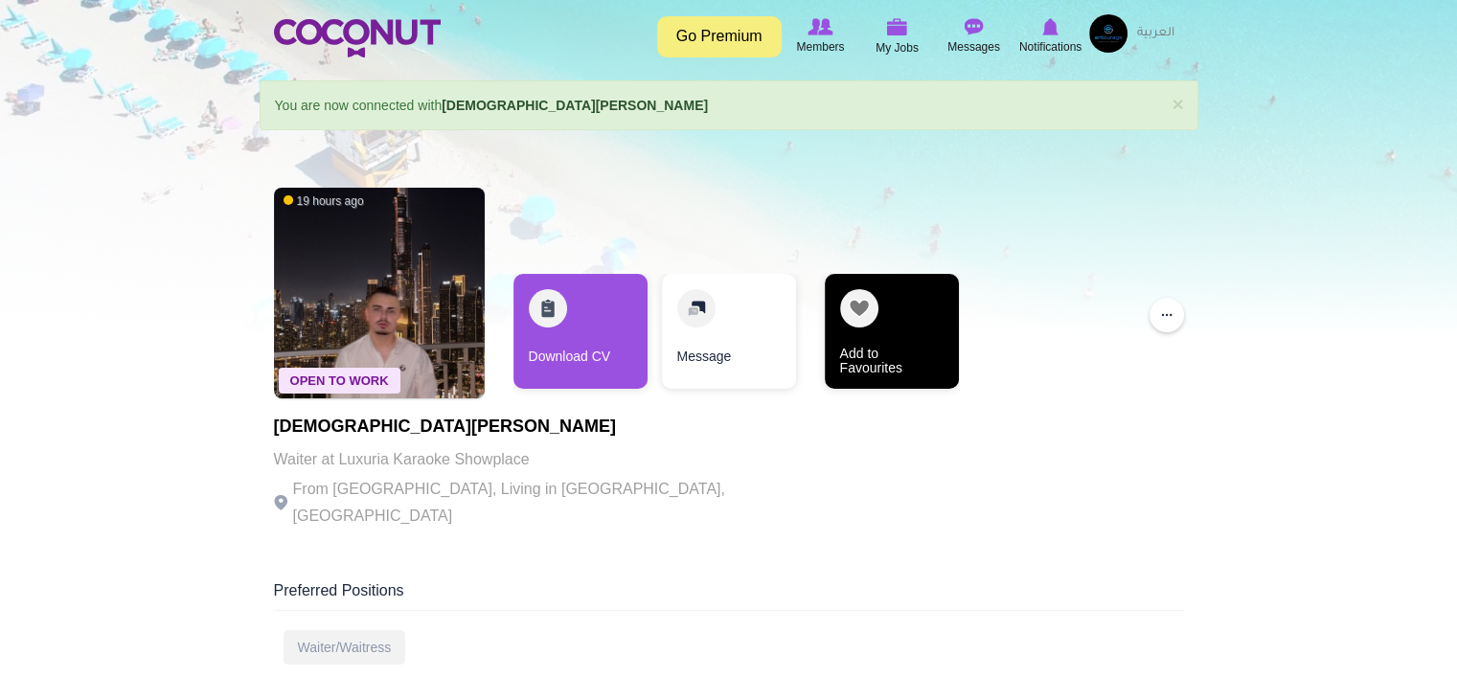
click at [836, 361] on link "Add to Favourites" at bounding box center [892, 331] width 134 height 115
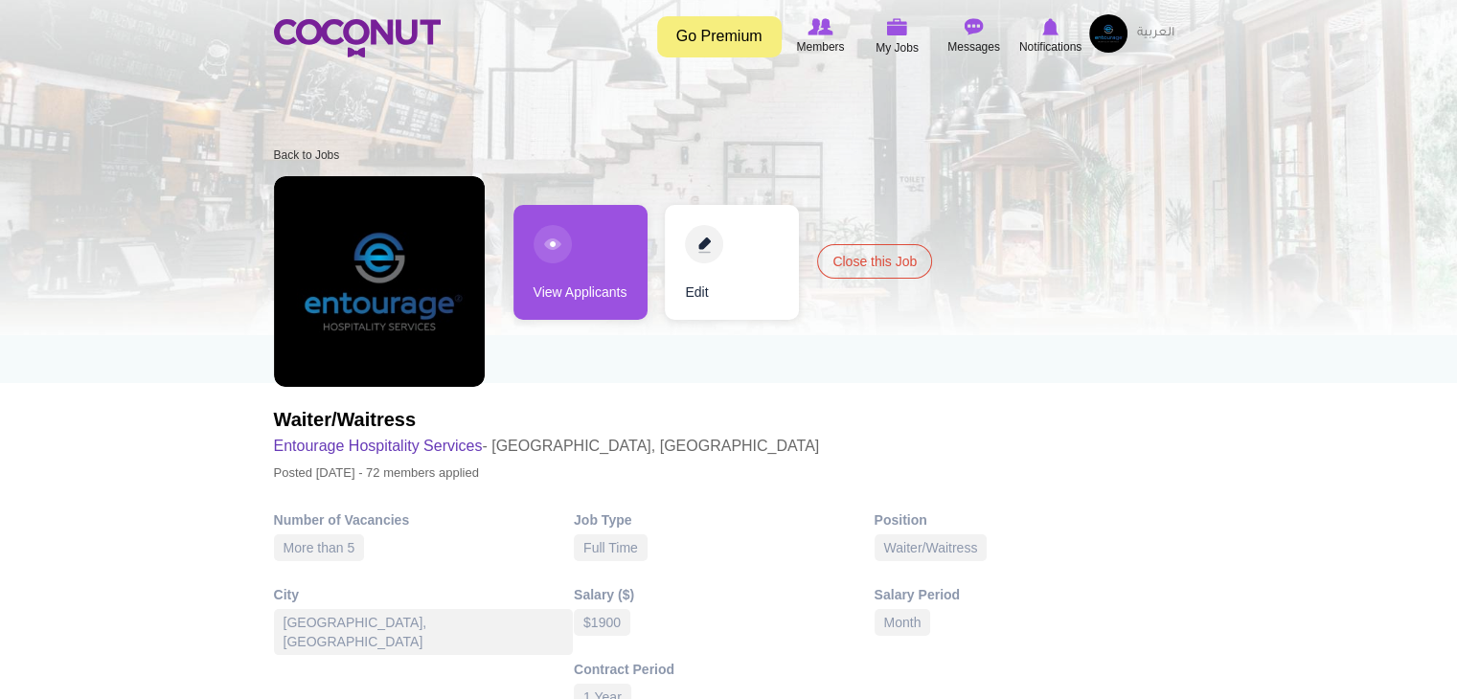
click at [570, 281] on link "View Applicants" at bounding box center [581, 262] width 134 height 115
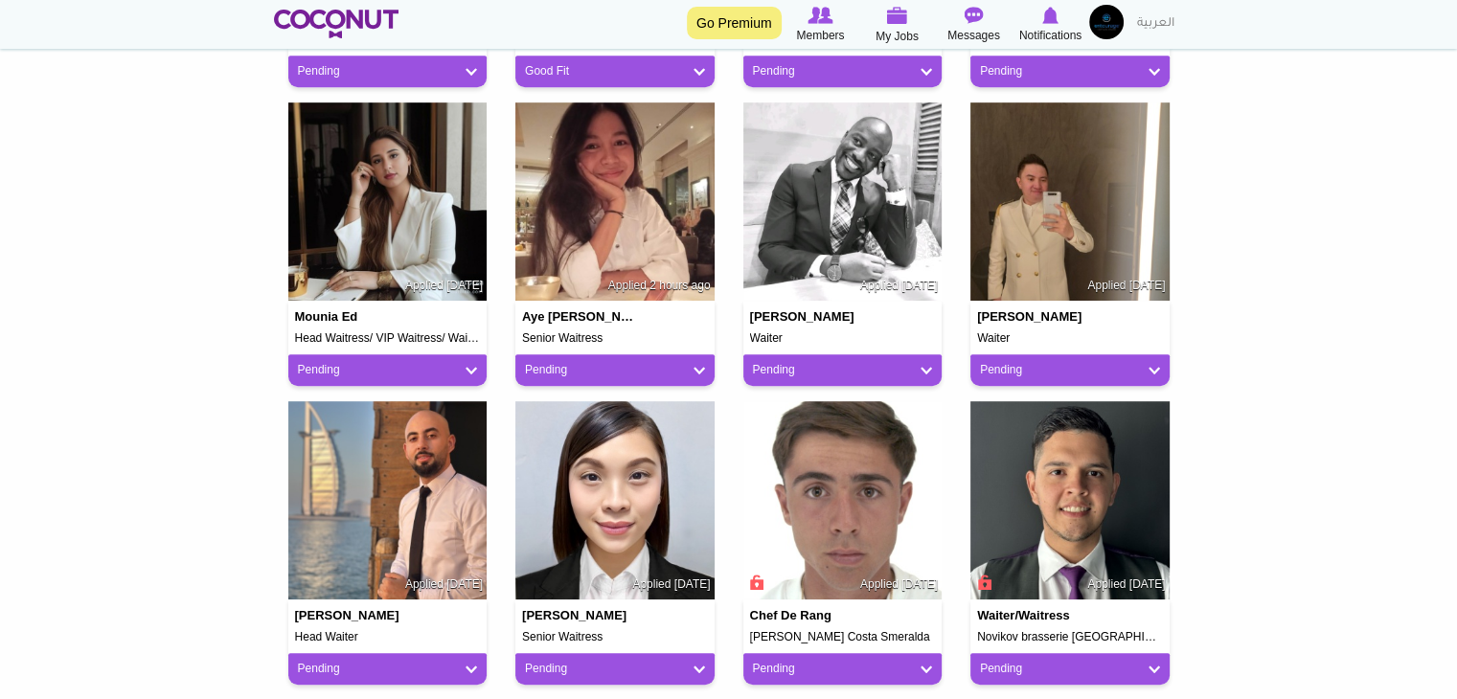
scroll to position [1246, 0]
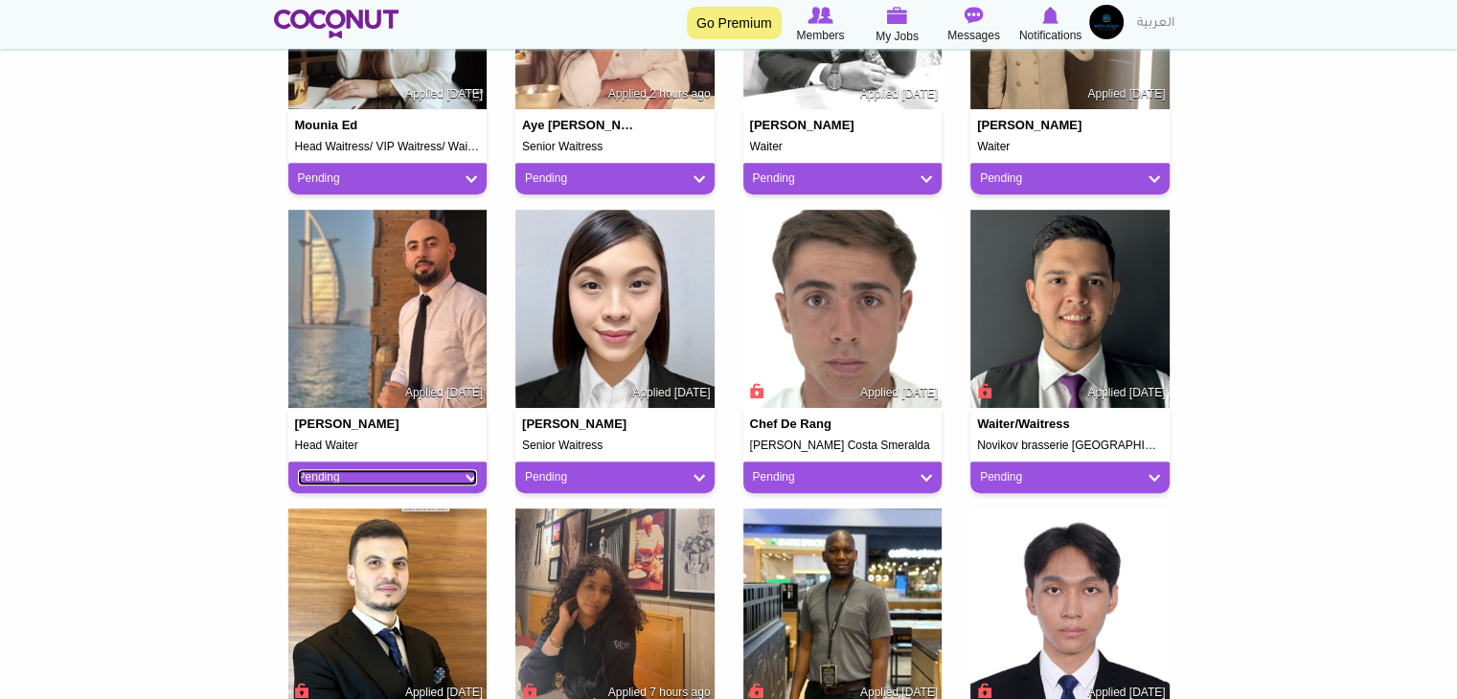
click at [356, 475] on link "Pending" at bounding box center [388, 478] width 180 height 16
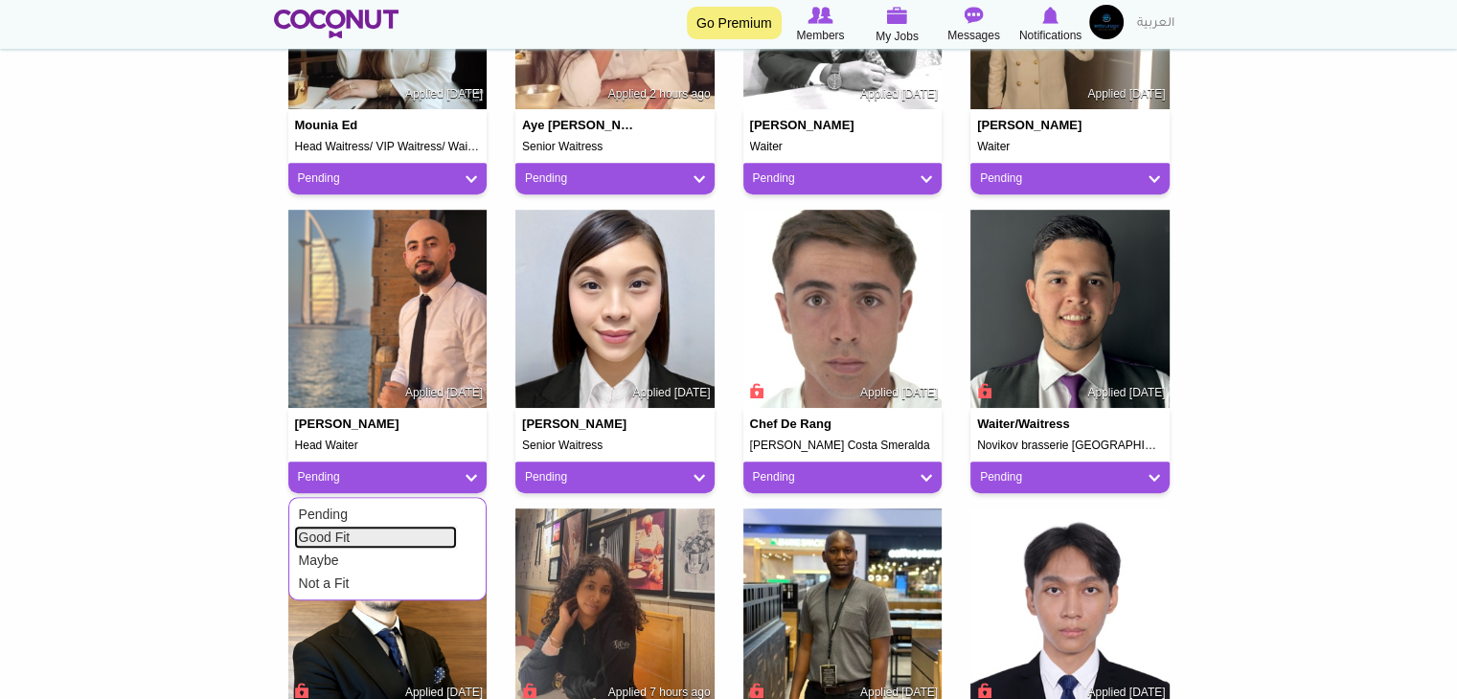
click at [349, 538] on link "Good Fit" at bounding box center [375, 537] width 163 height 23
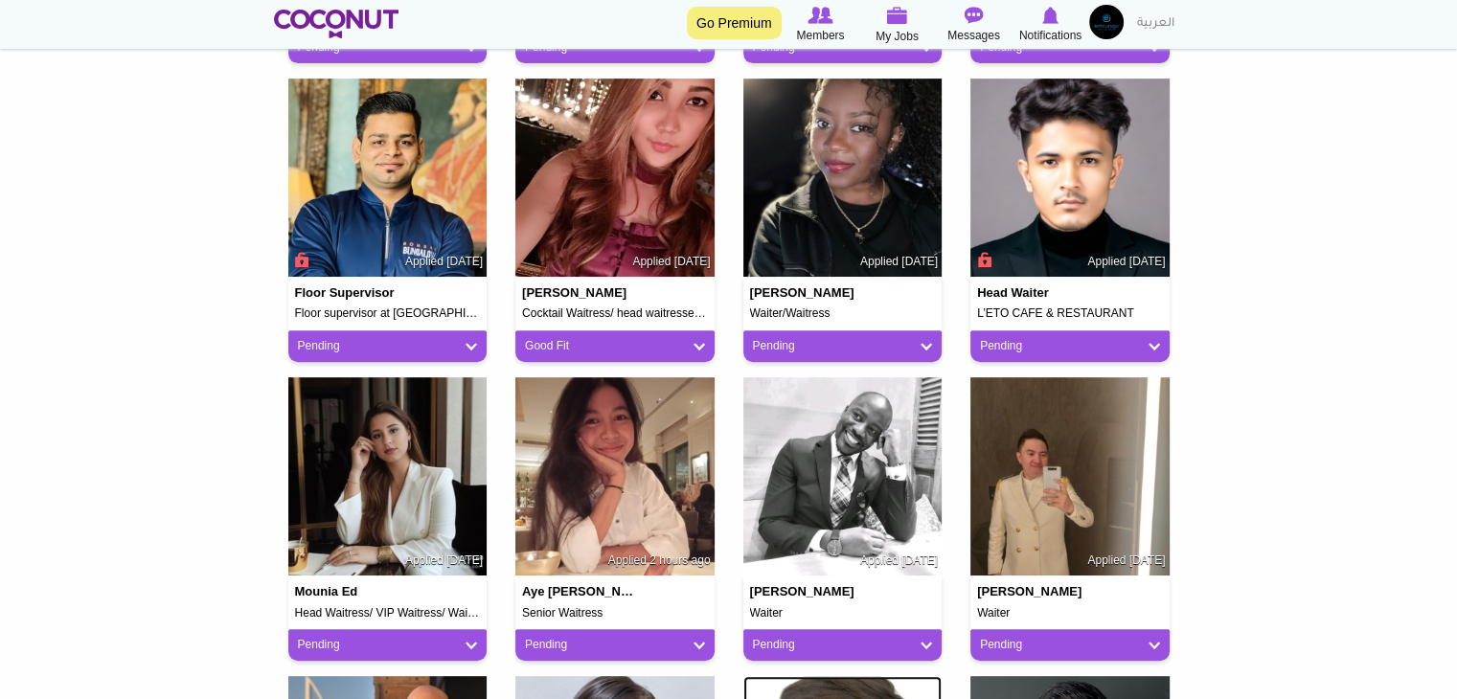
scroll to position [862, 0]
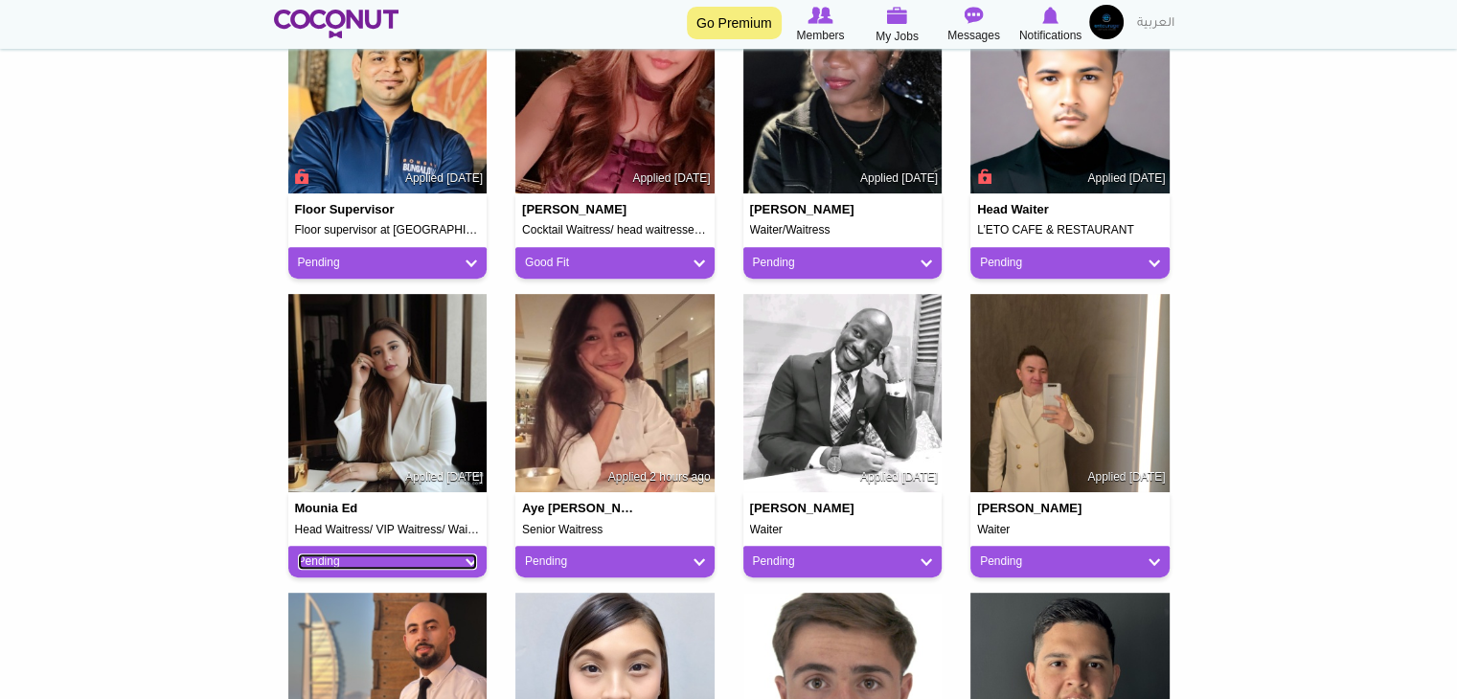
click at [383, 567] on link "Pending" at bounding box center [388, 562] width 180 height 16
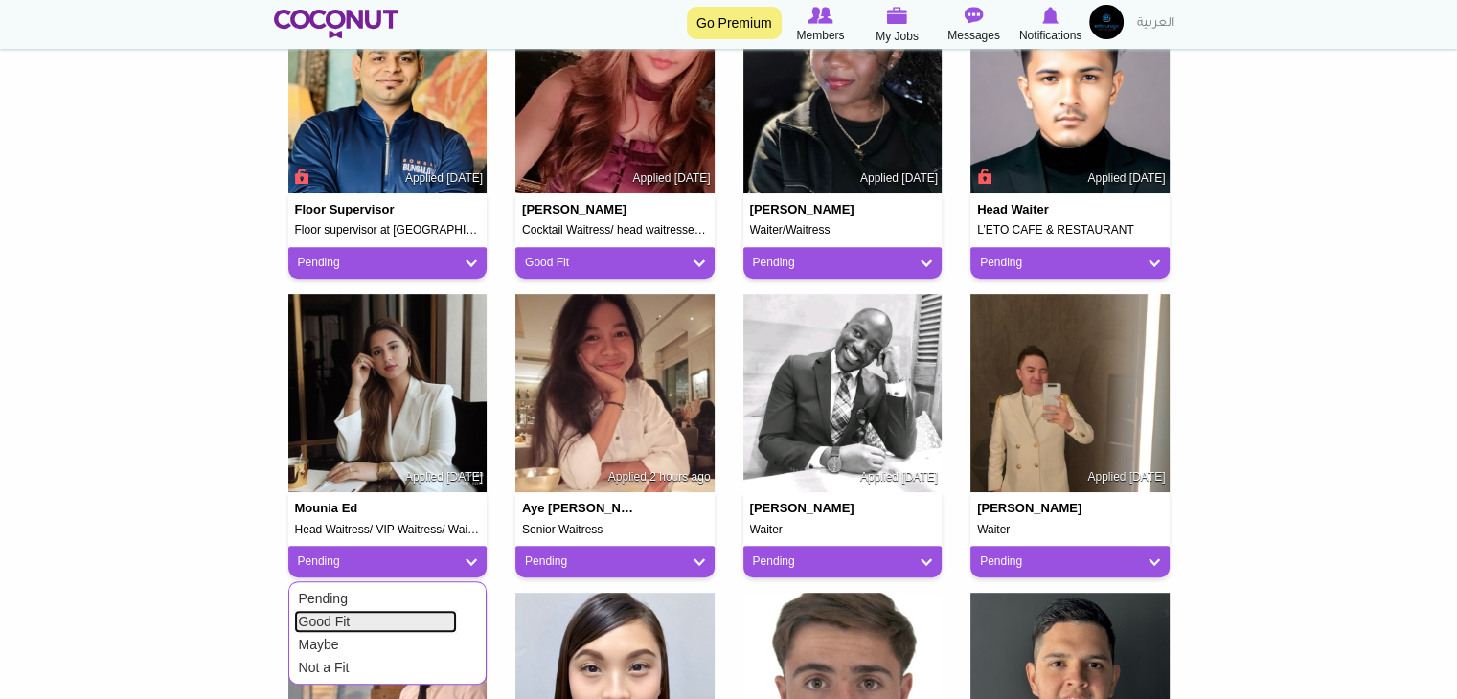
click at [362, 625] on link "Good Fit" at bounding box center [375, 621] width 163 height 23
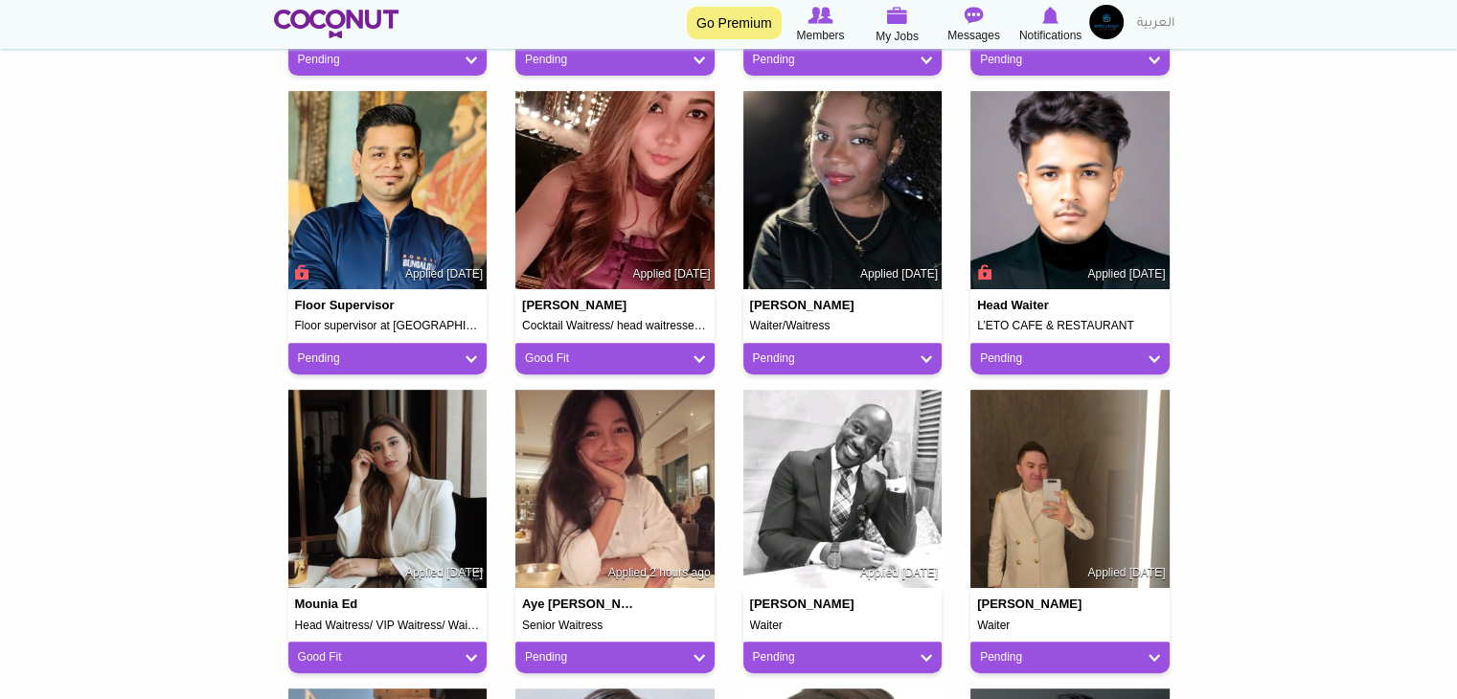
scroll to position [575, 0]
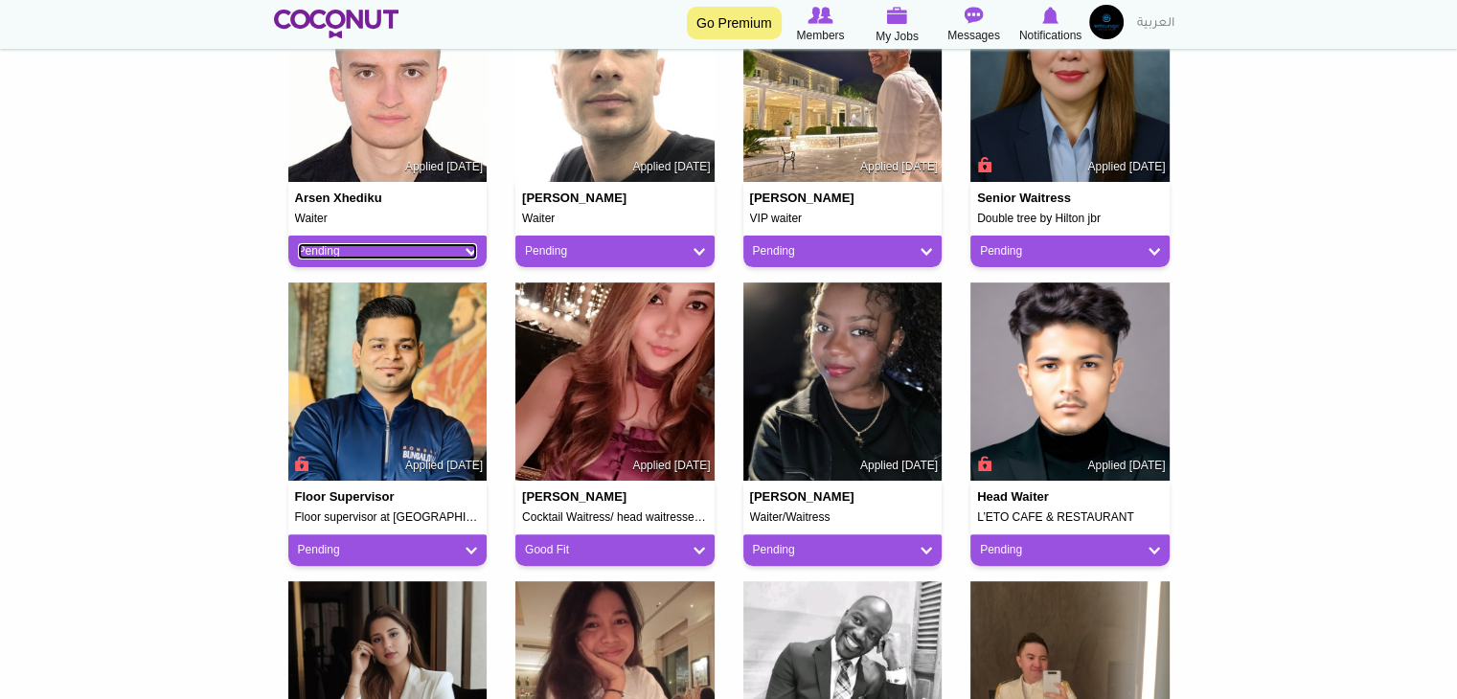
click at [405, 250] on link "Pending" at bounding box center [388, 251] width 180 height 16
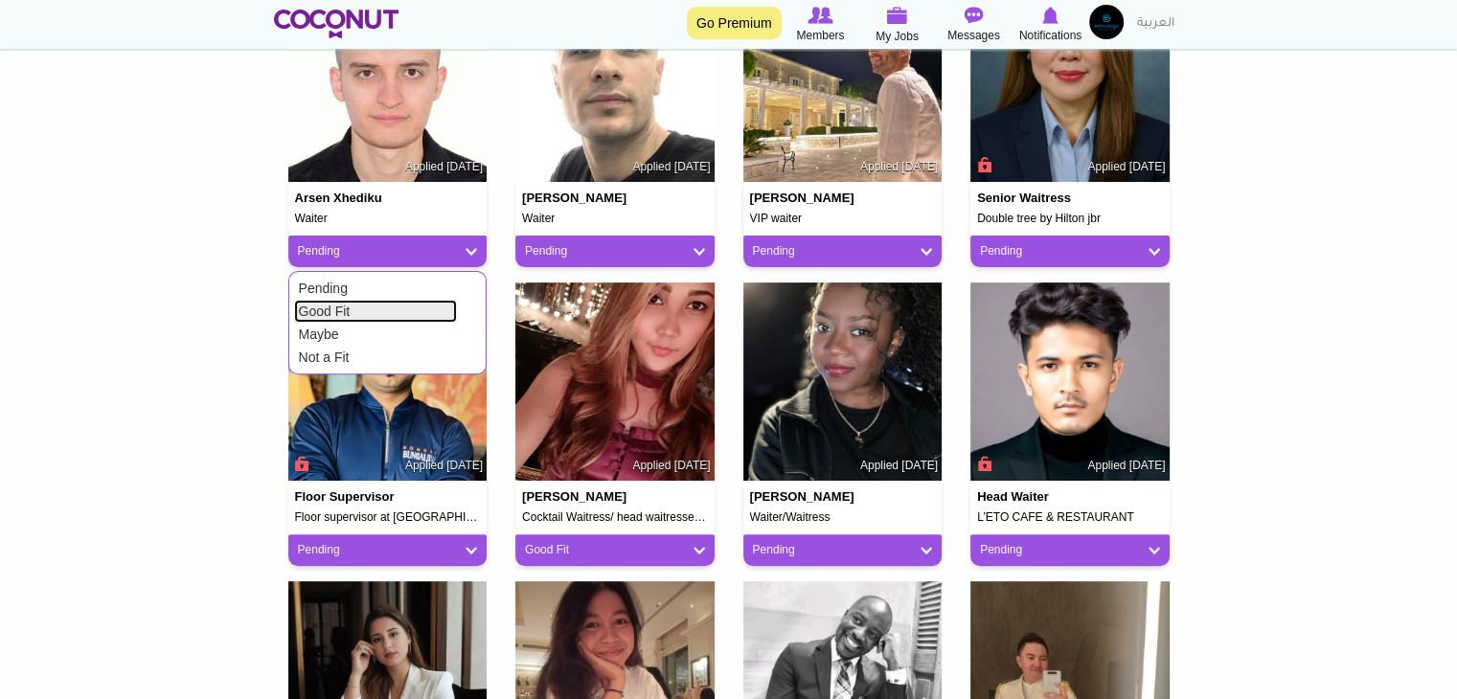
click at [399, 308] on link "Good Fit" at bounding box center [375, 311] width 163 height 23
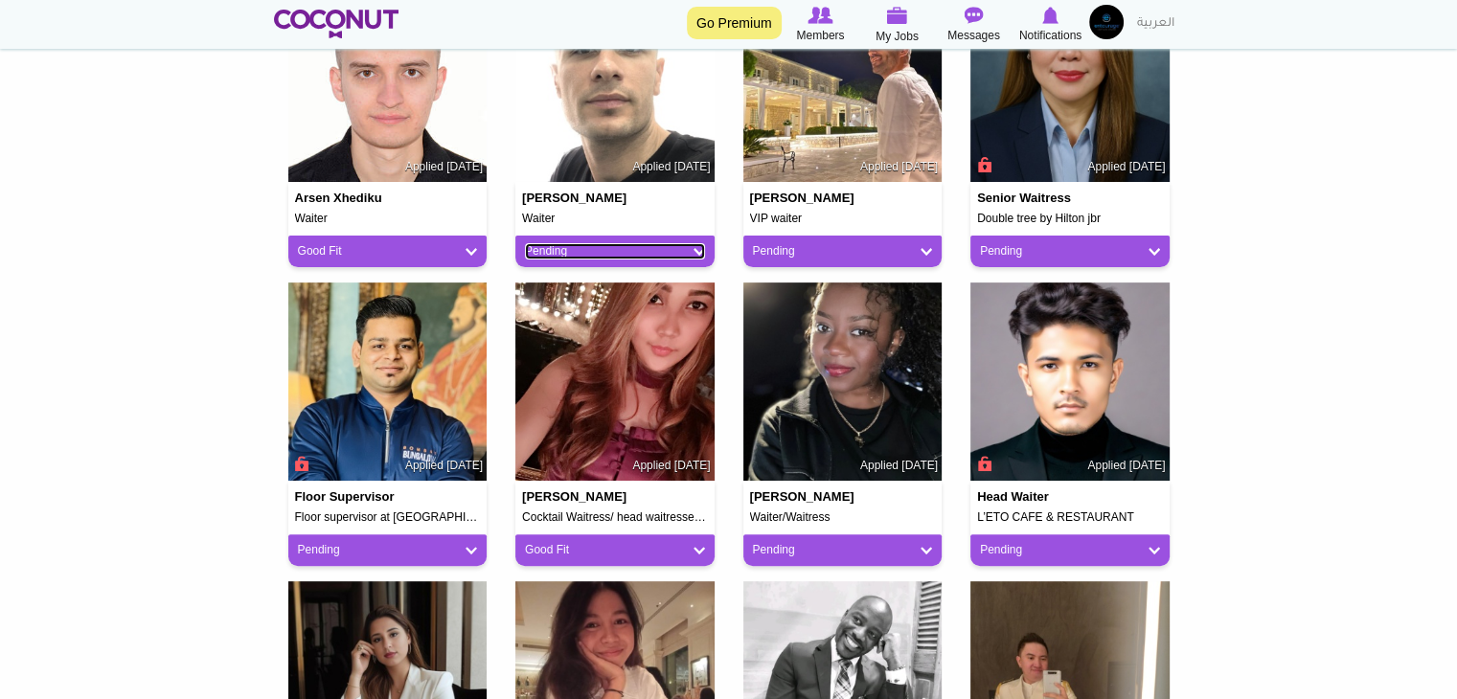
click at [565, 244] on link "Pending" at bounding box center [615, 251] width 180 height 16
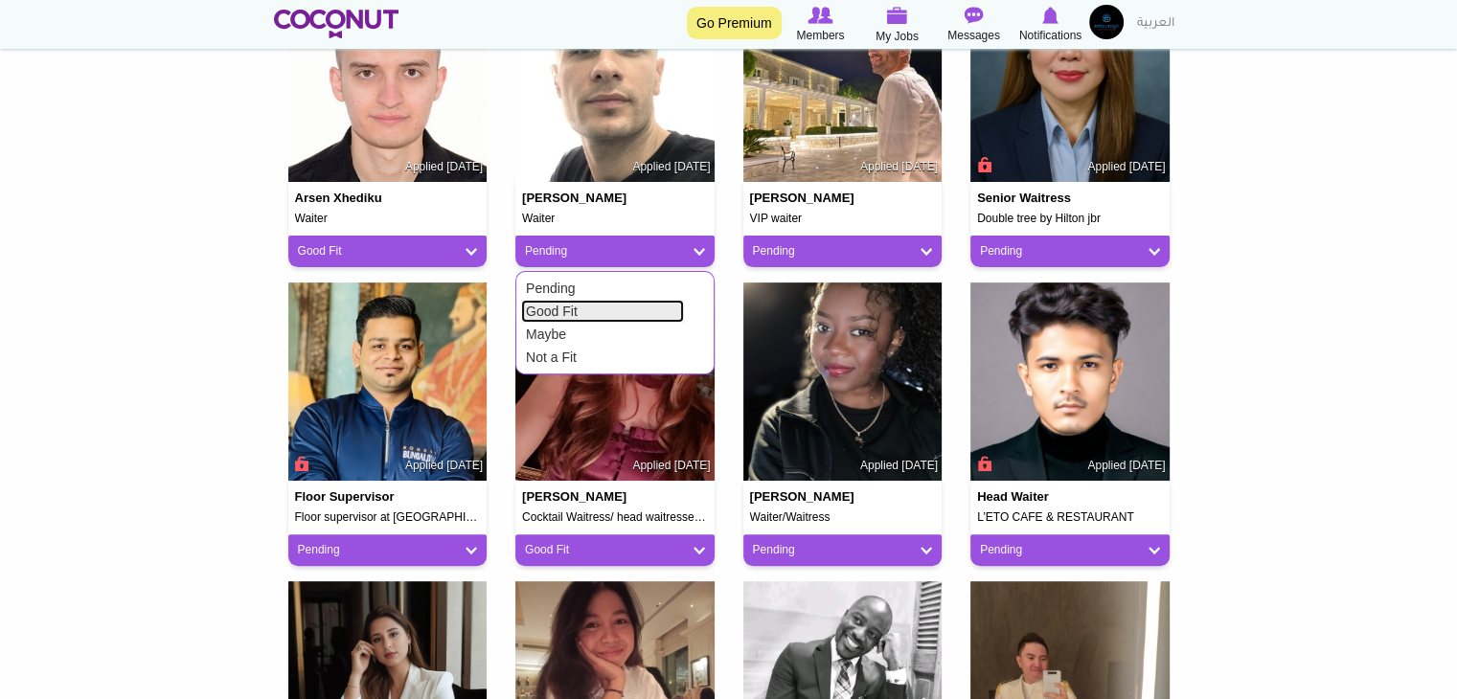
click at [594, 308] on link "Good Fit" at bounding box center [602, 311] width 163 height 23
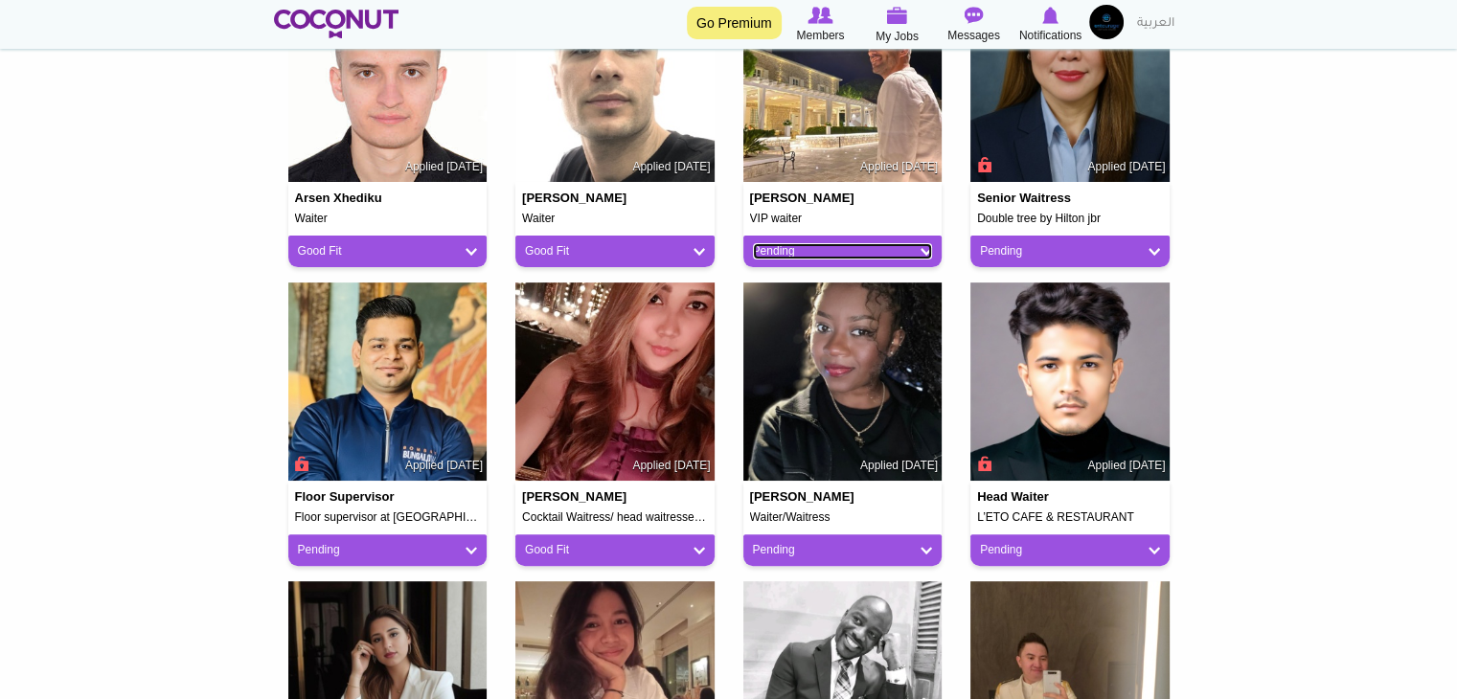
click at [837, 251] on link "Pending" at bounding box center [843, 251] width 180 height 16
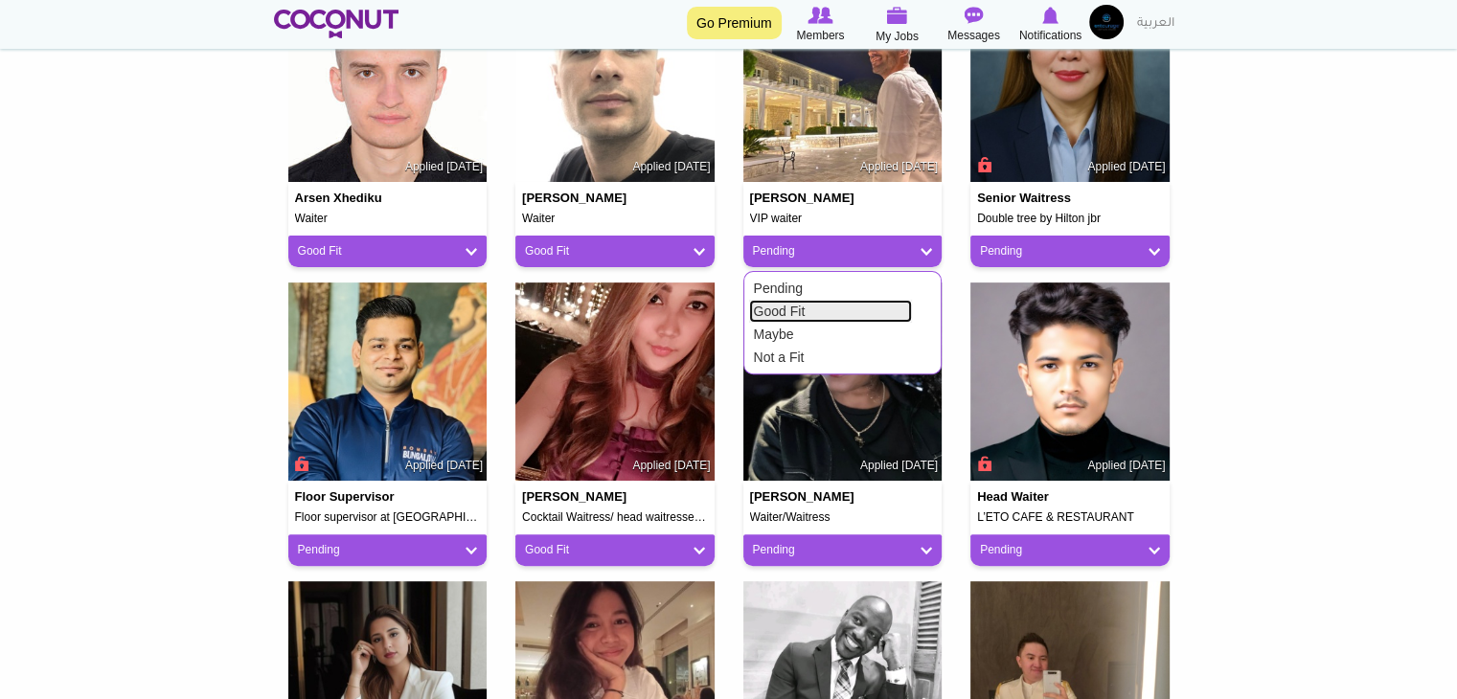
click at [824, 311] on link "Good Fit" at bounding box center [830, 311] width 163 height 23
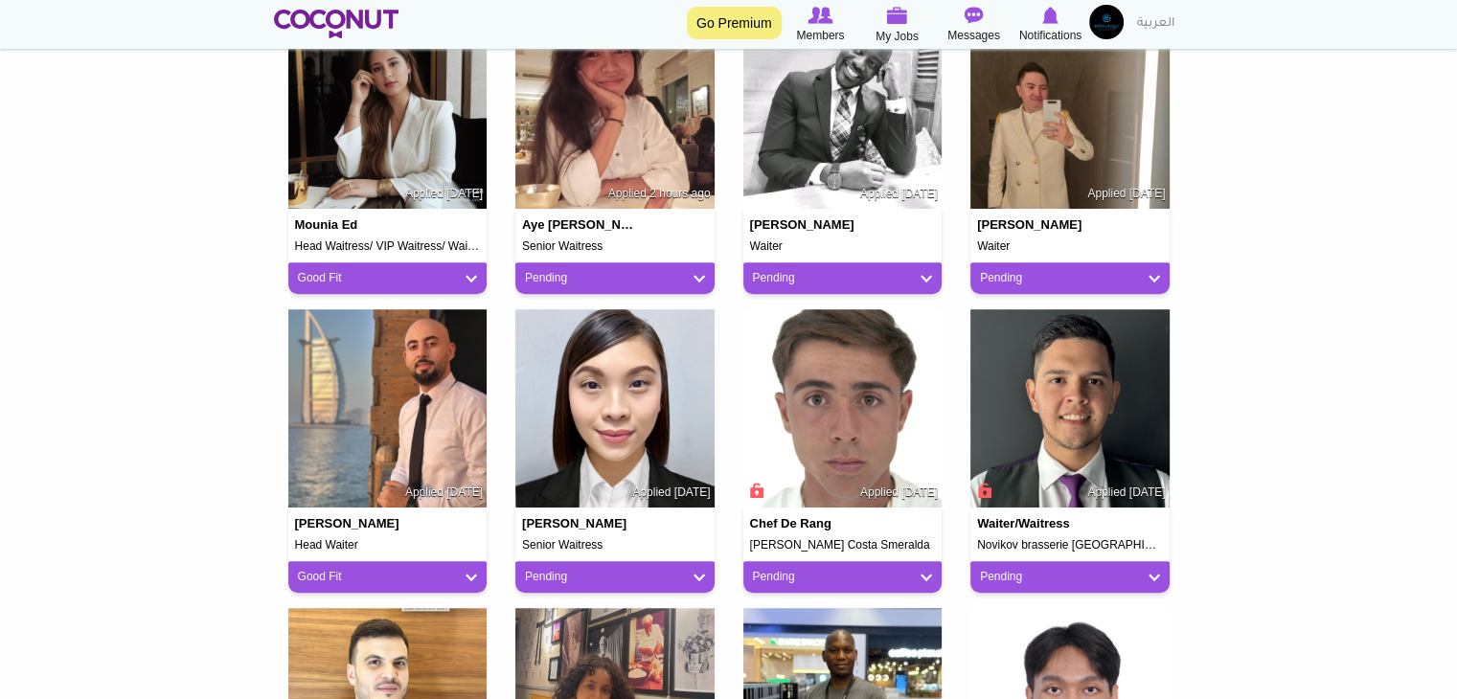
scroll to position [1150, 0]
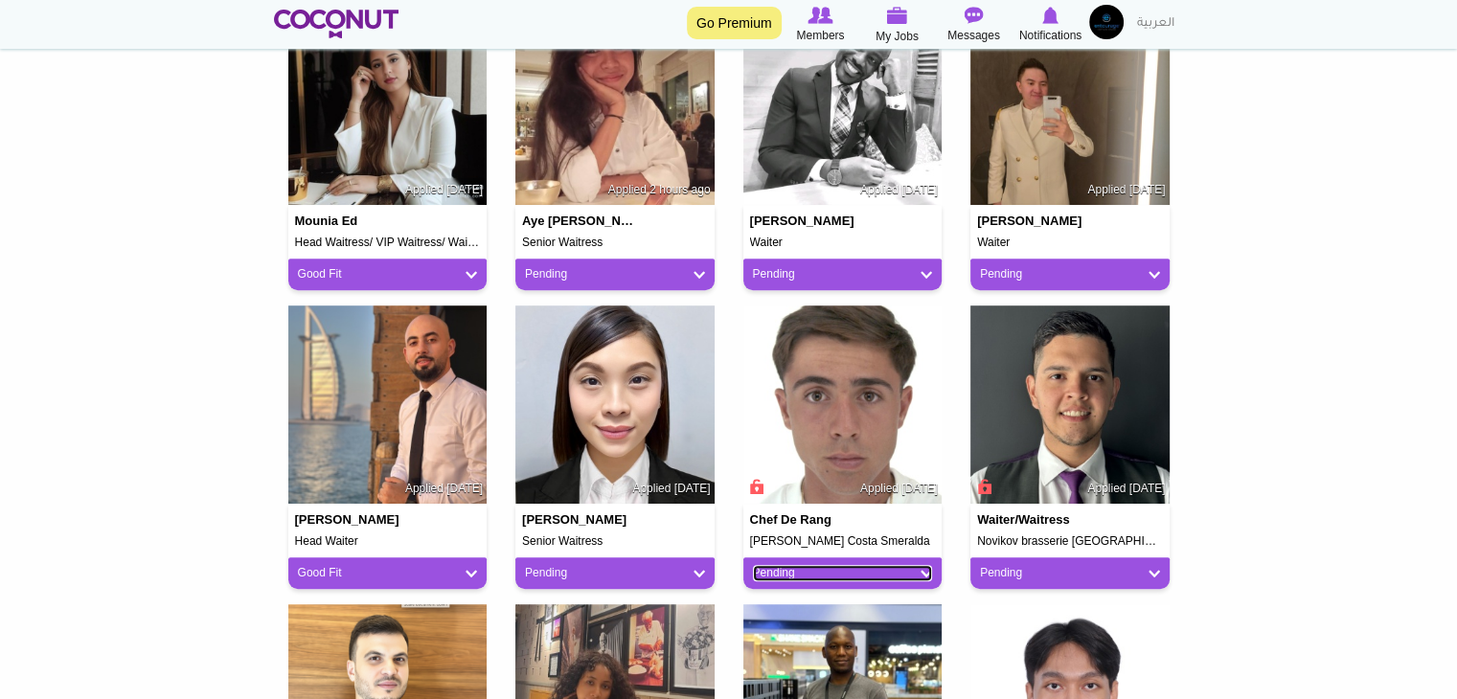
click at [896, 572] on link "Pending" at bounding box center [843, 573] width 180 height 16
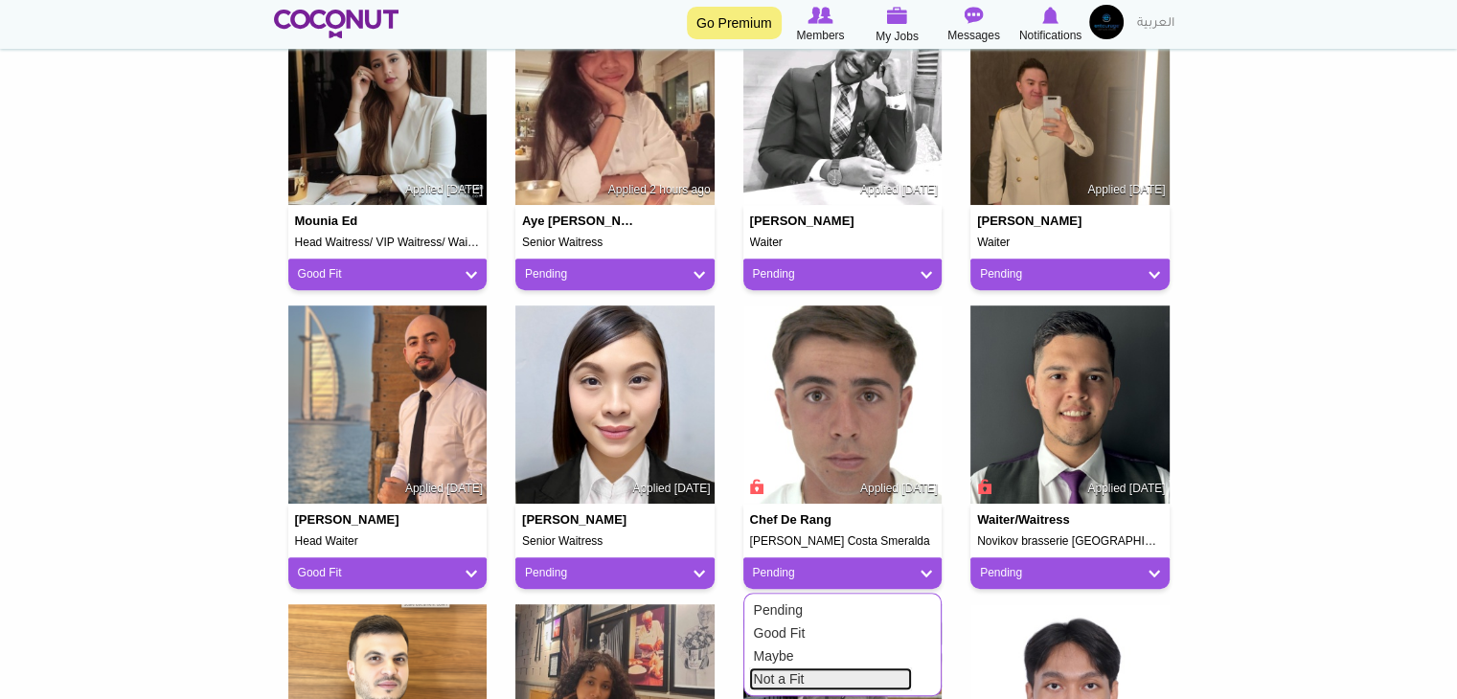
click at [818, 678] on link "Not a Fit" at bounding box center [830, 679] width 163 height 23
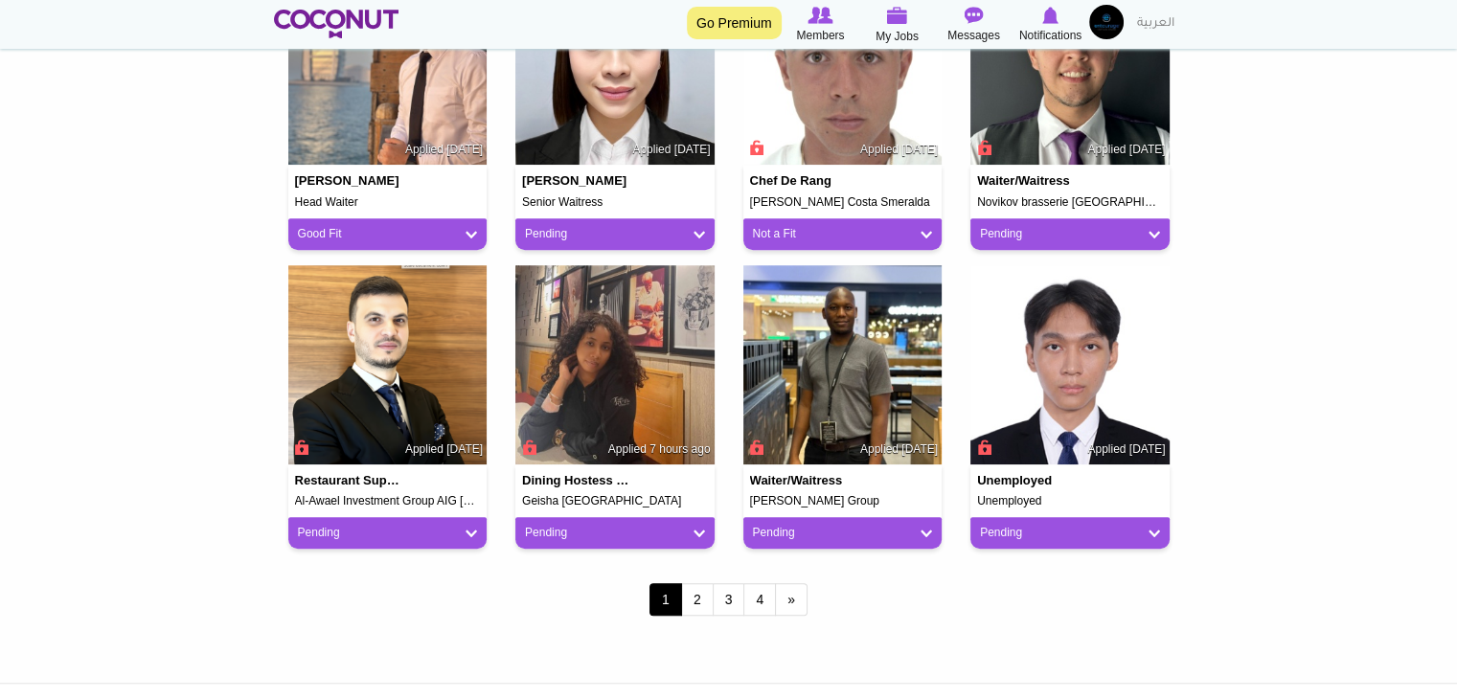
scroll to position [1533, 0]
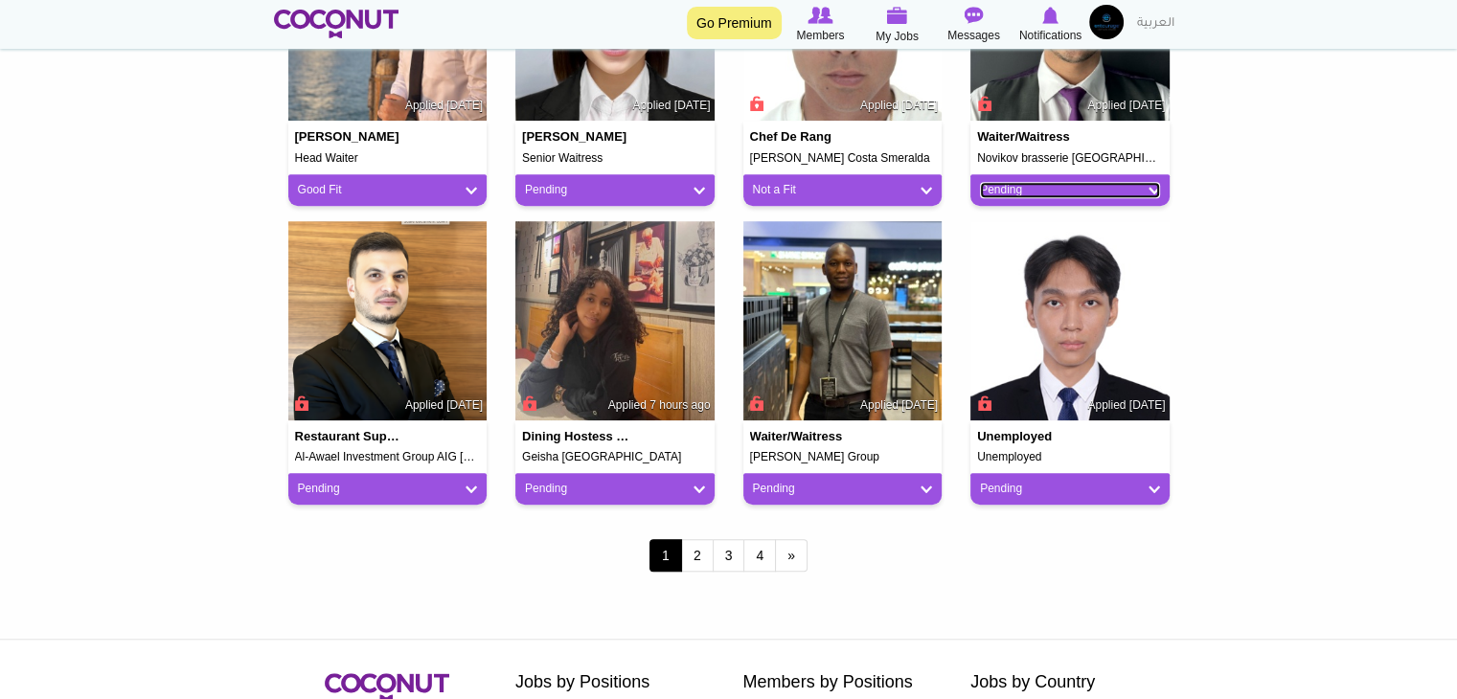
click at [1078, 185] on link "Pending" at bounding box center [1070, 190] width 180 height 16
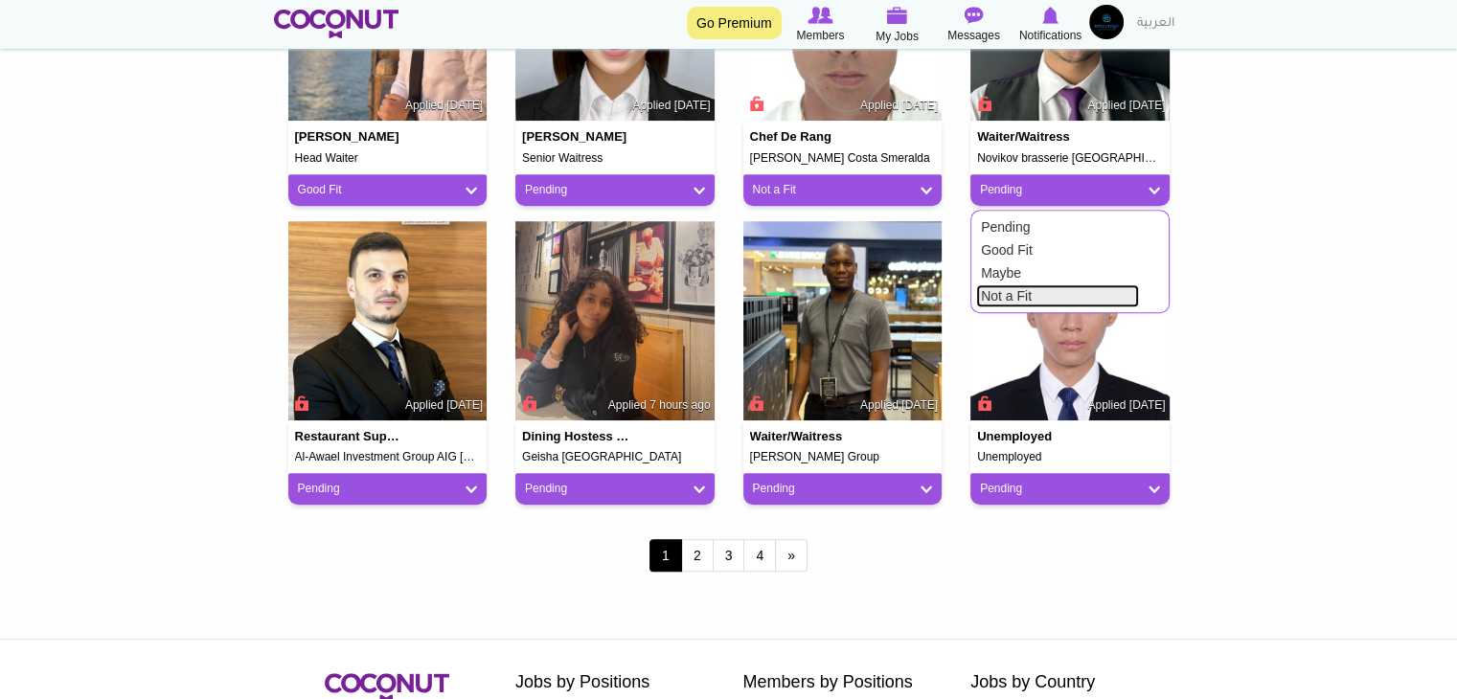
click at [1068, 291] on link "Not a Fit" at bounding box center [1057, 296] width 163 height 23
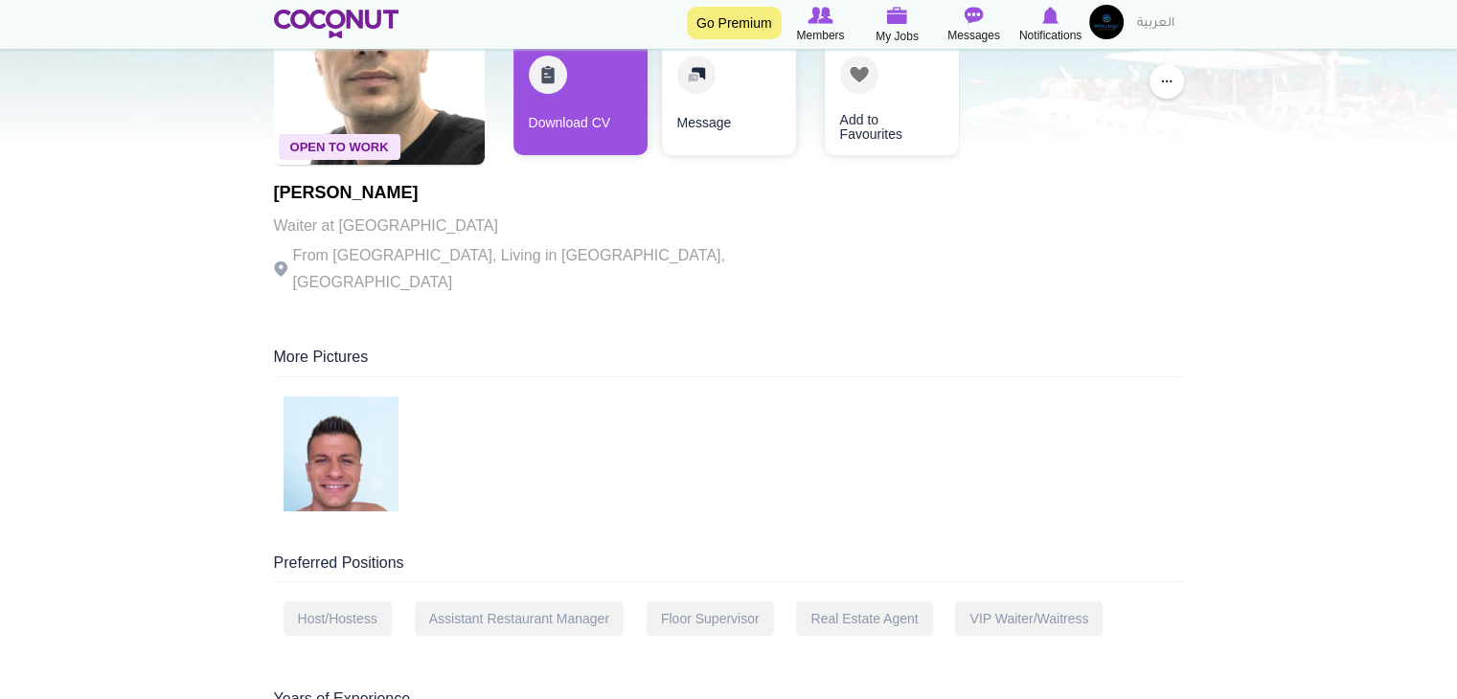
scroll to position [192, 0]
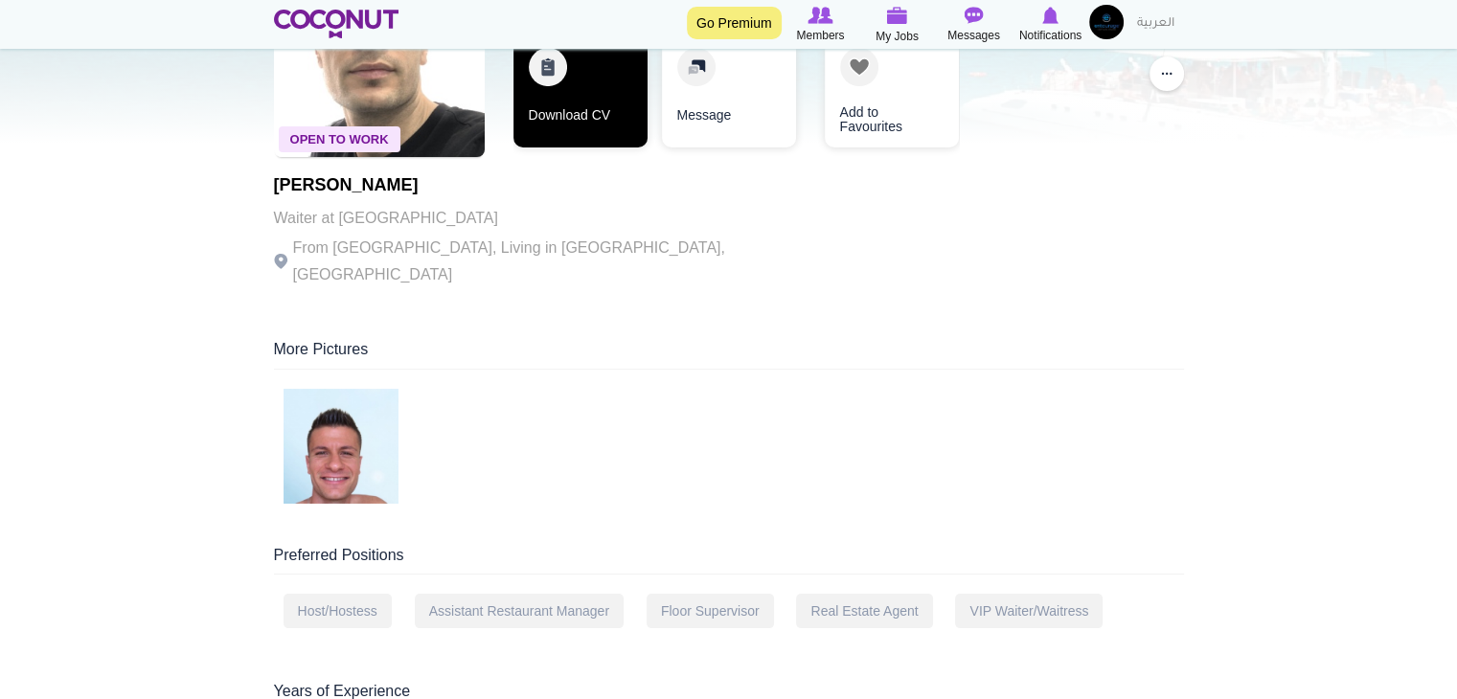
click at [582, 107] on link "Download CV" at bounding box center [581, 90] width 134 height 115
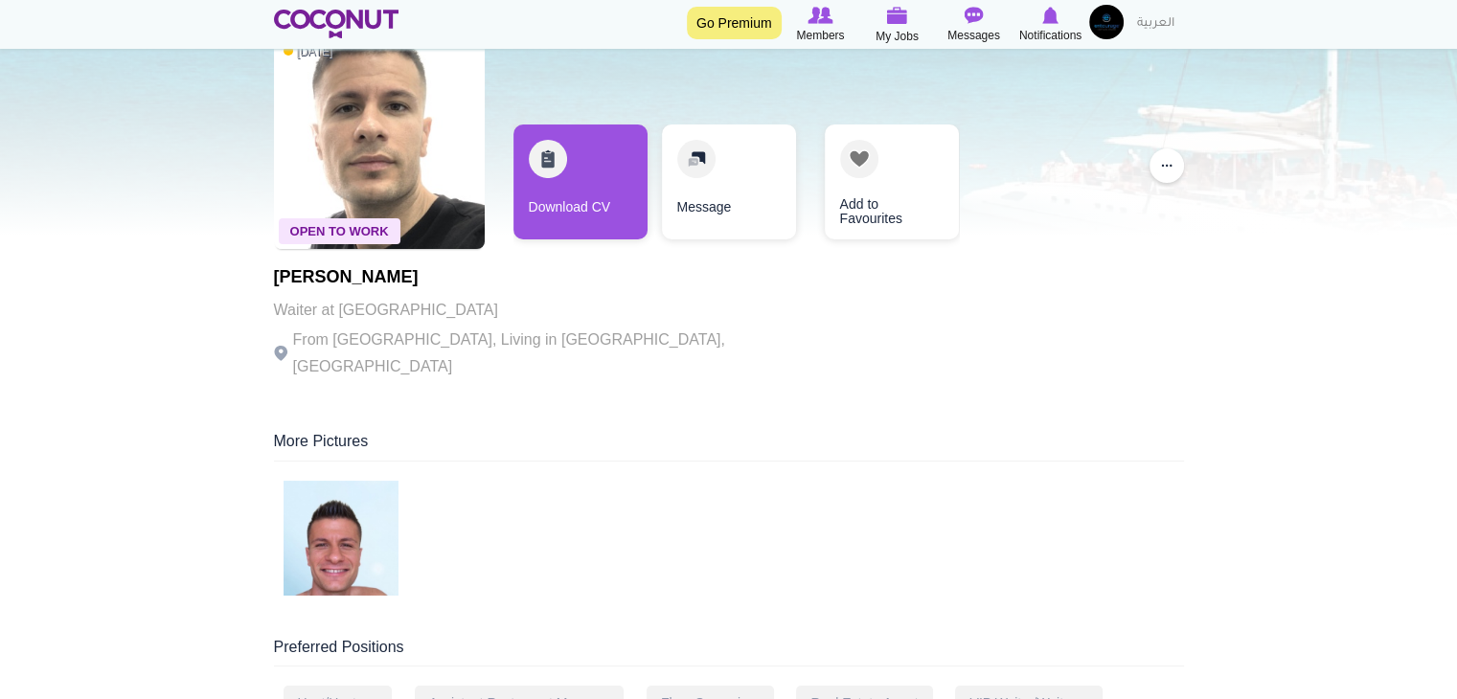
scroll to position [96, 0]
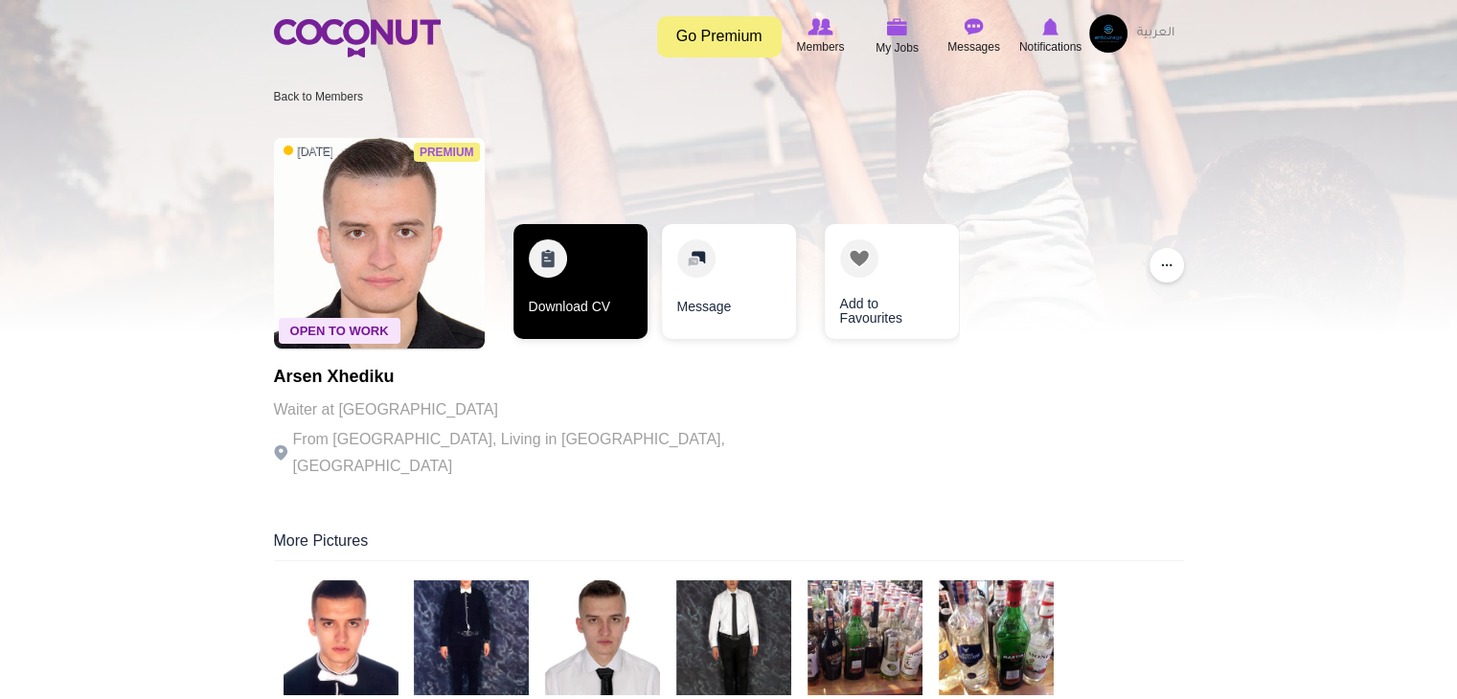
click at [526, 298] on link "Download CV" at bounding box center [581, 281] width 134 height 115
click at [614, 299] on link "Download CV" at bounding box center [581, 281] width 134 height 115
